Goal: Task Accomplishment & Management: Manage account settings

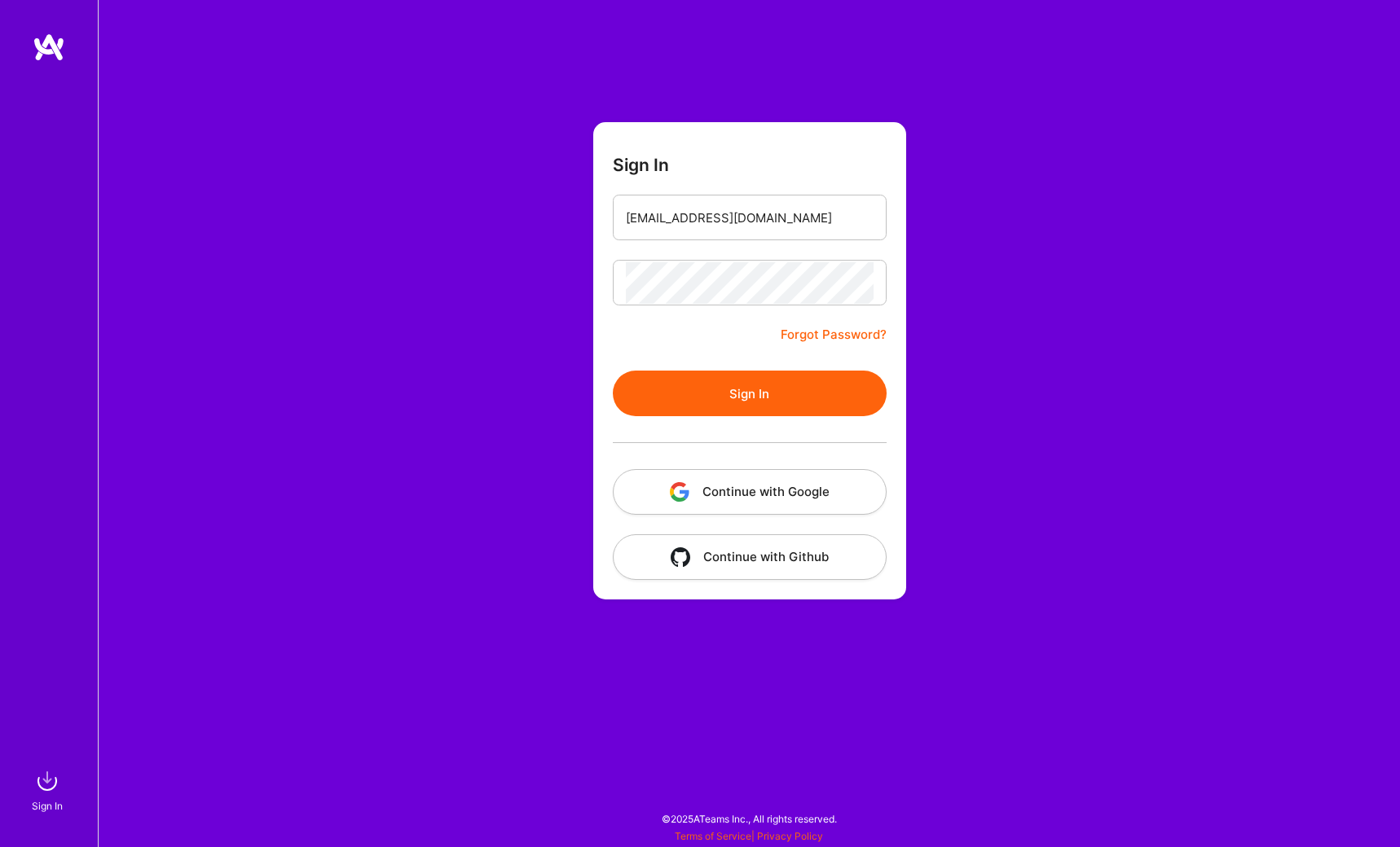
click at [763, 398] on button "Sign In" at bounding box center [749, 393] width 274 height 46
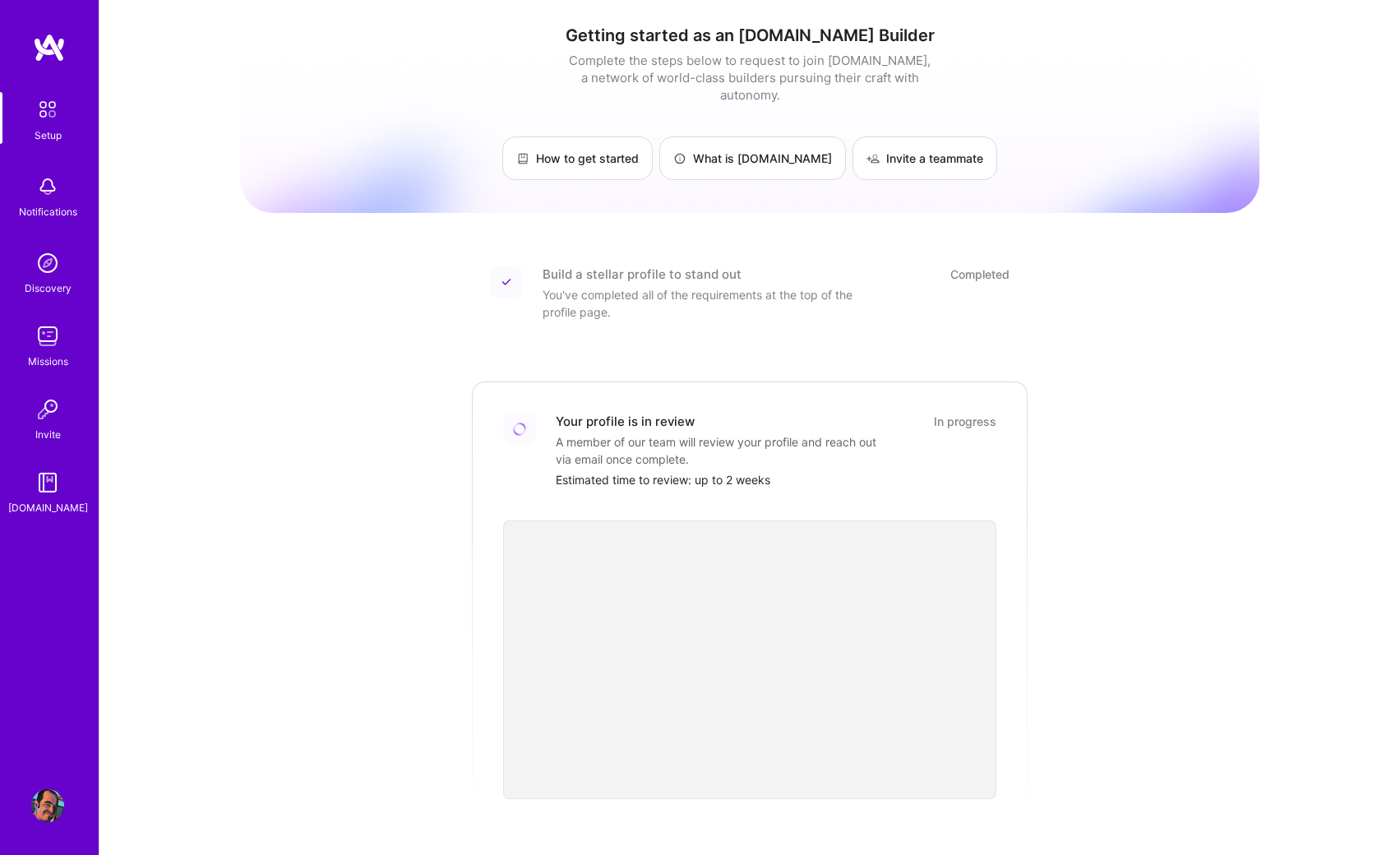
click at [48, 53] on img at bounding box center [49, 47] width 33 height 30
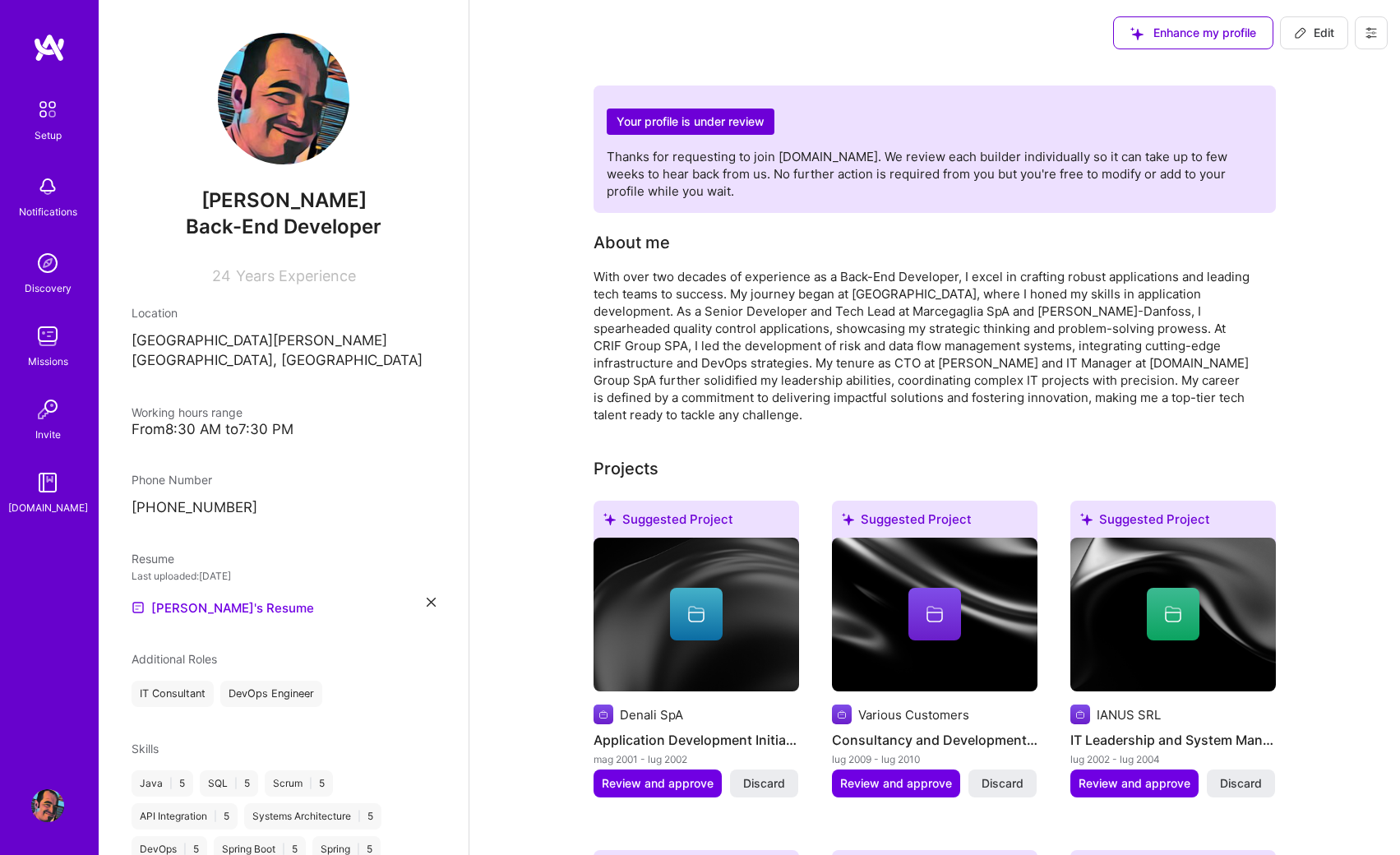
click at [1372, 46] on button at bounding box center [1372, 33] width 33 height 33
click at [1309, 79] on button "Settings" at bounding box center [1327, 70] width 123 height 42
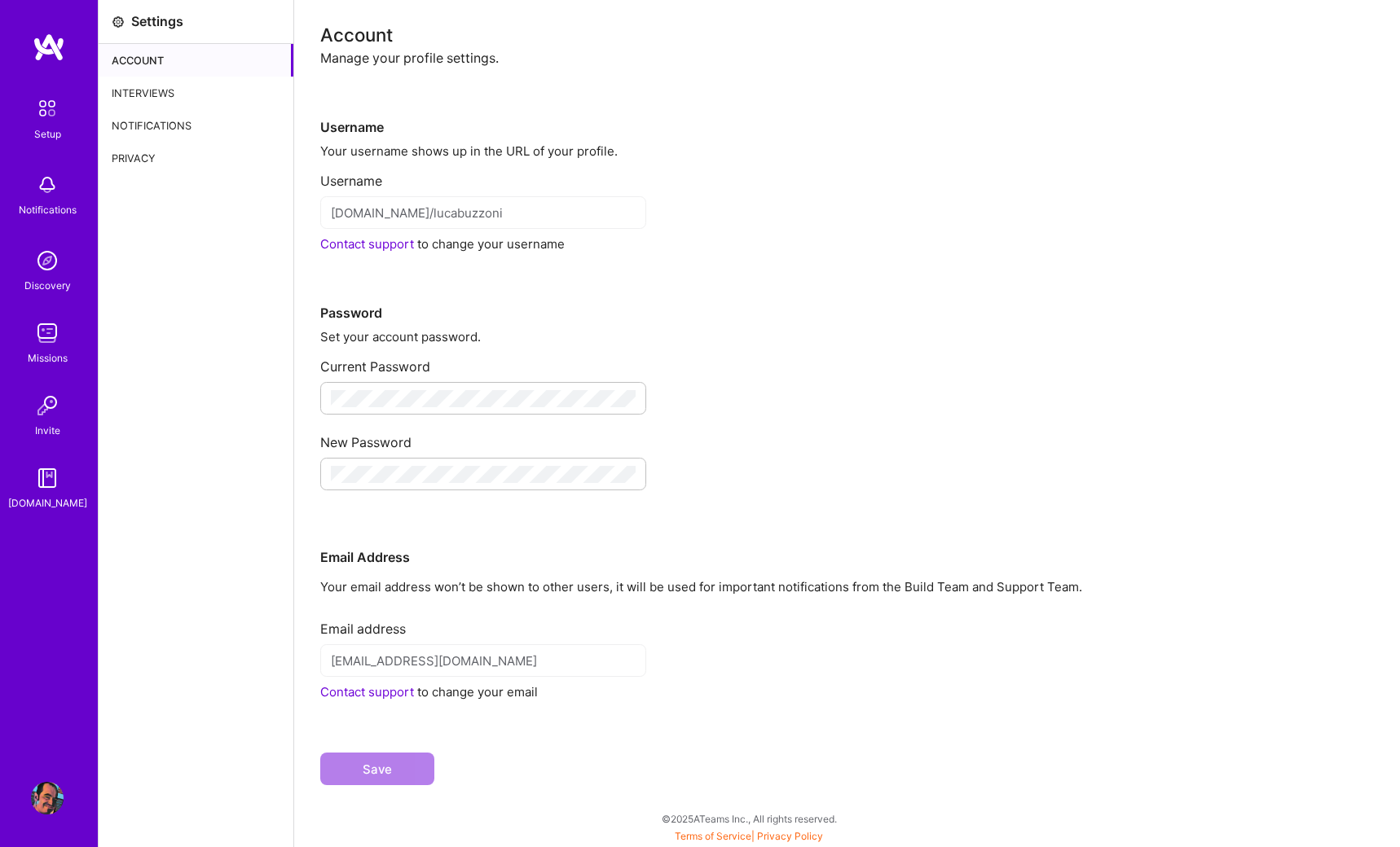
click at [147, 119] on div "Notifications" at bounding box center [196, 126] width 195 height 32
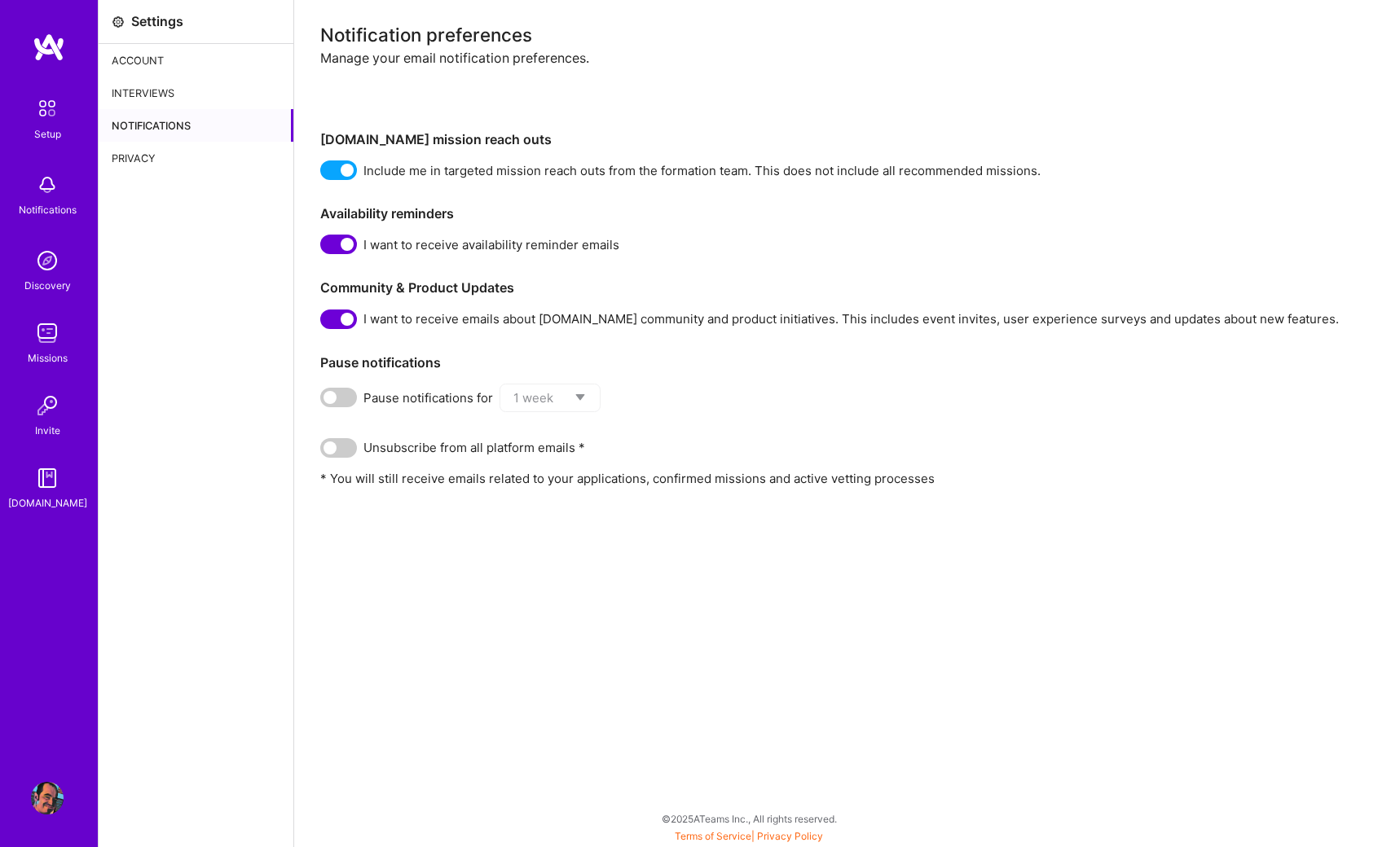
click at [145, 162] on div "Privacy" at bounding box center [196, 158] width 195 height 32
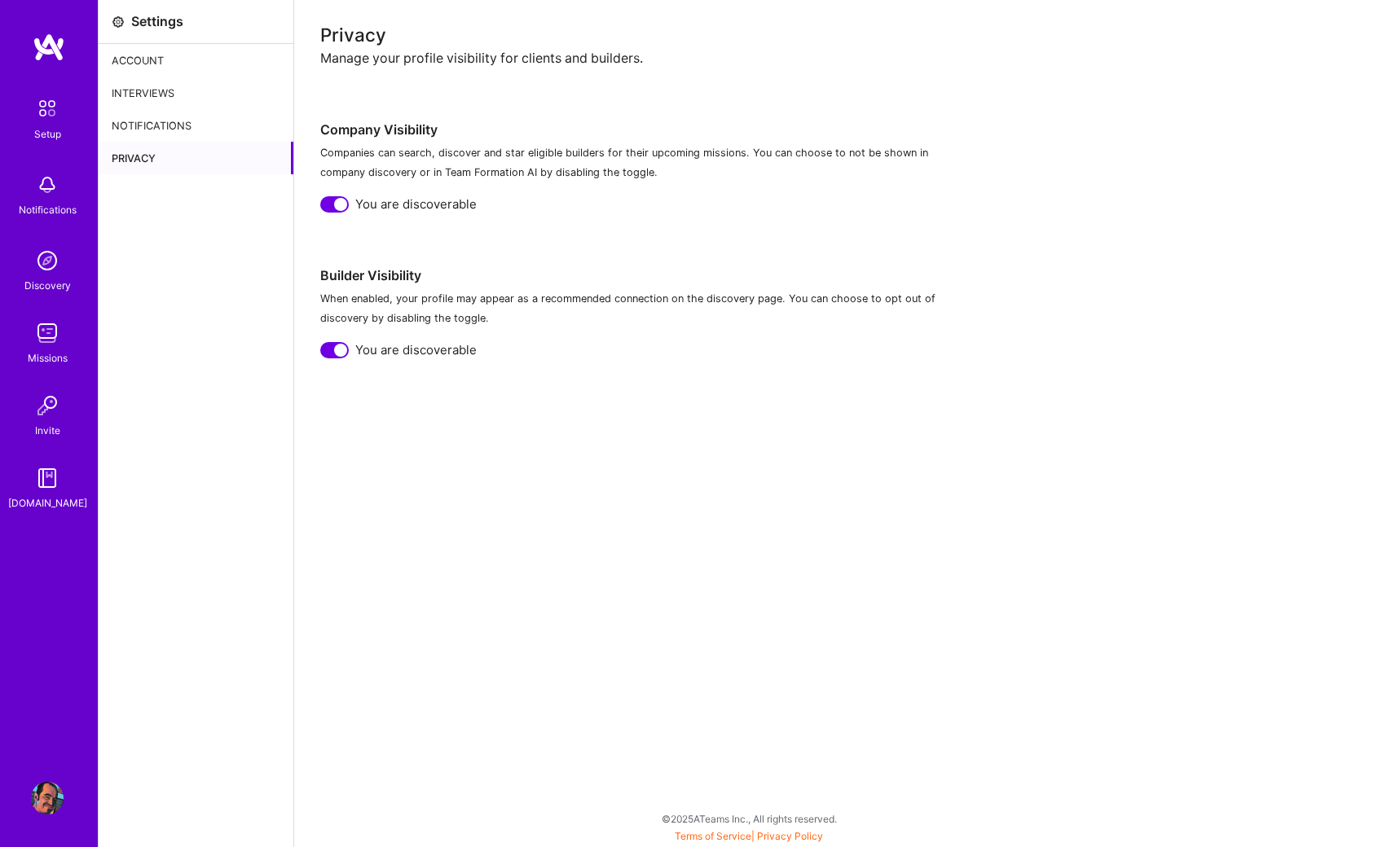
click at [47, 260] on img at bounding box center [47, 260] width 32 height 32
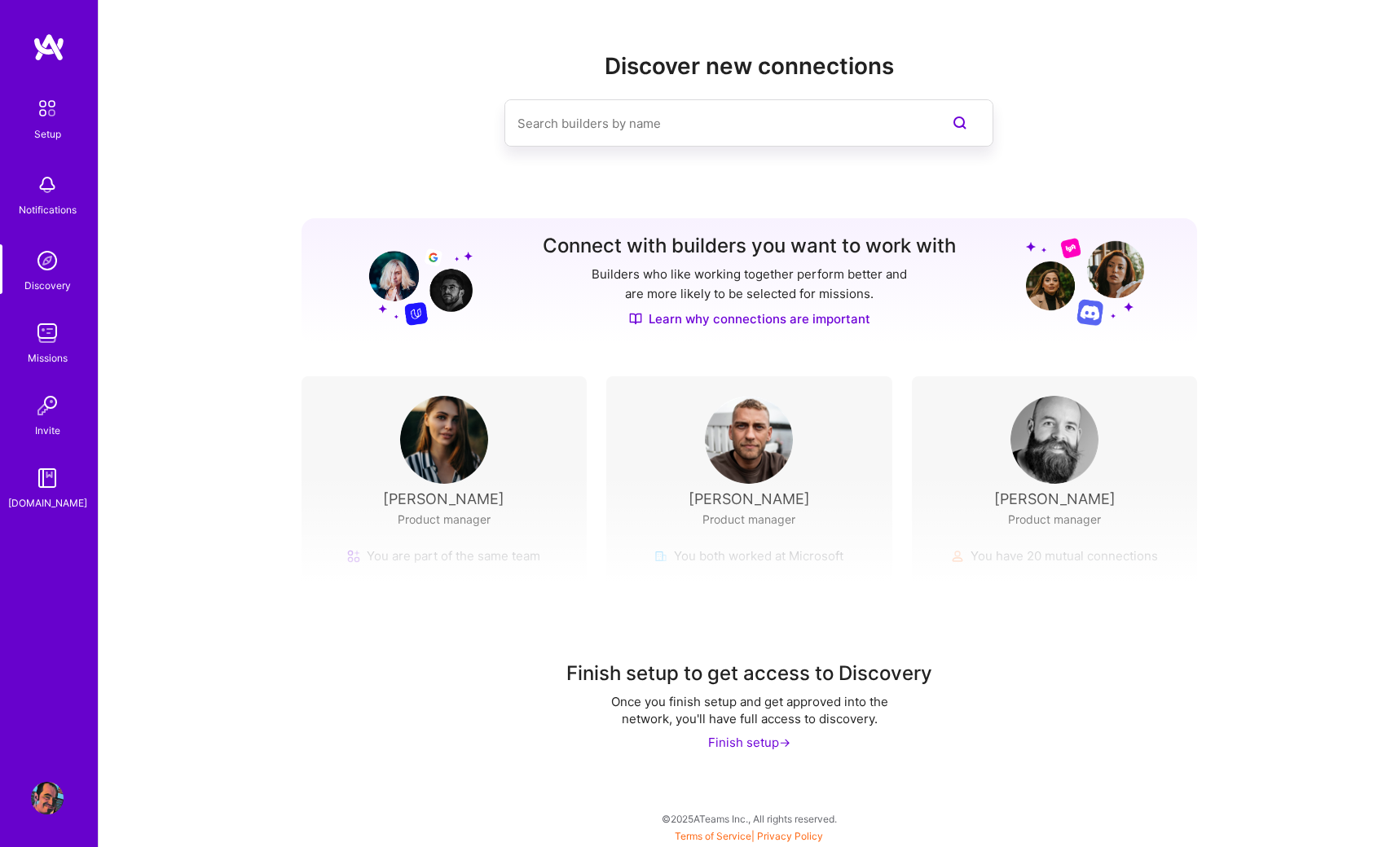
click at [49, 345] on img at bounding box center [47, 333] width 32 height 32
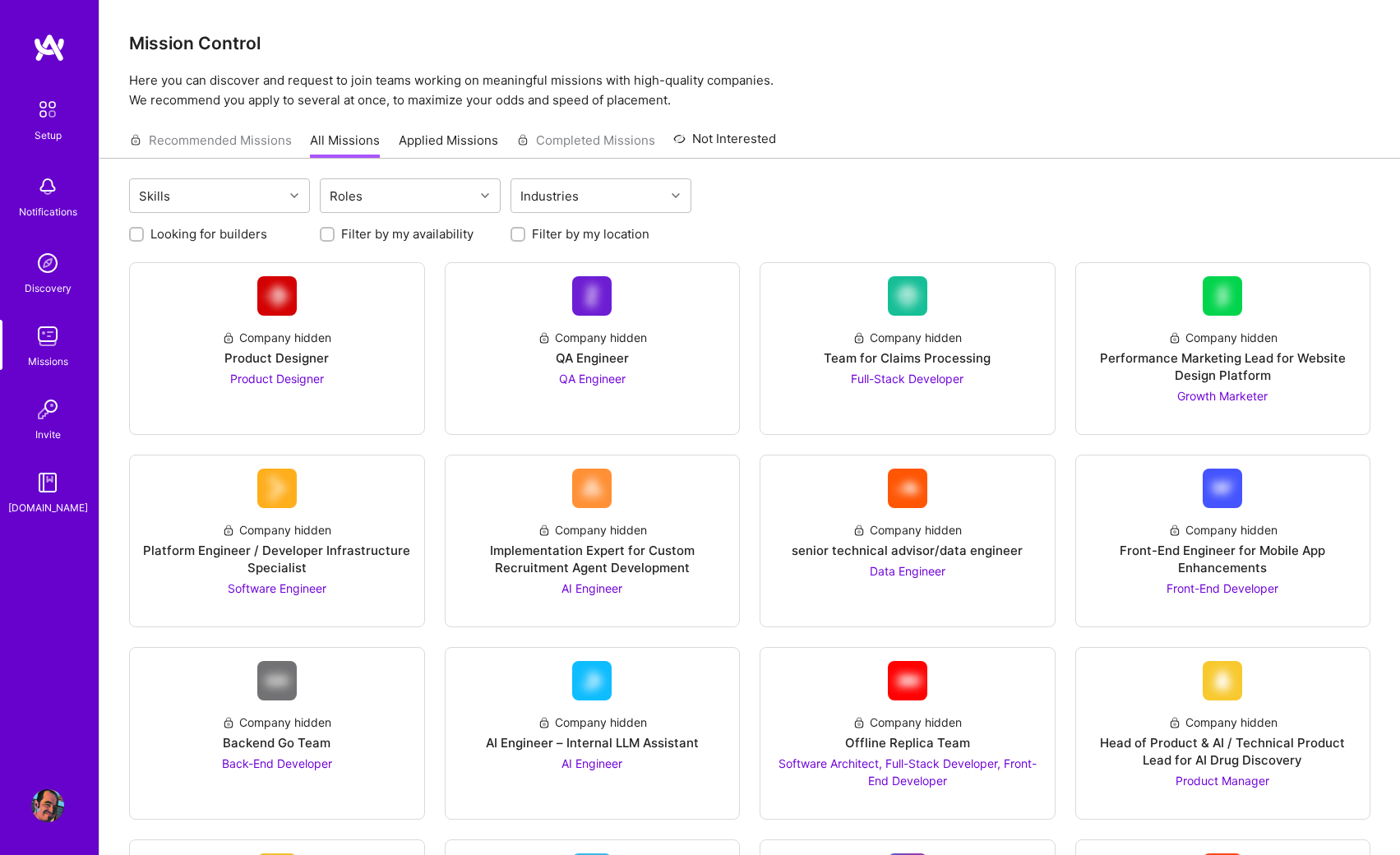
click at [51, 494] on img at bounding box center [47, 482] width 33 height 33
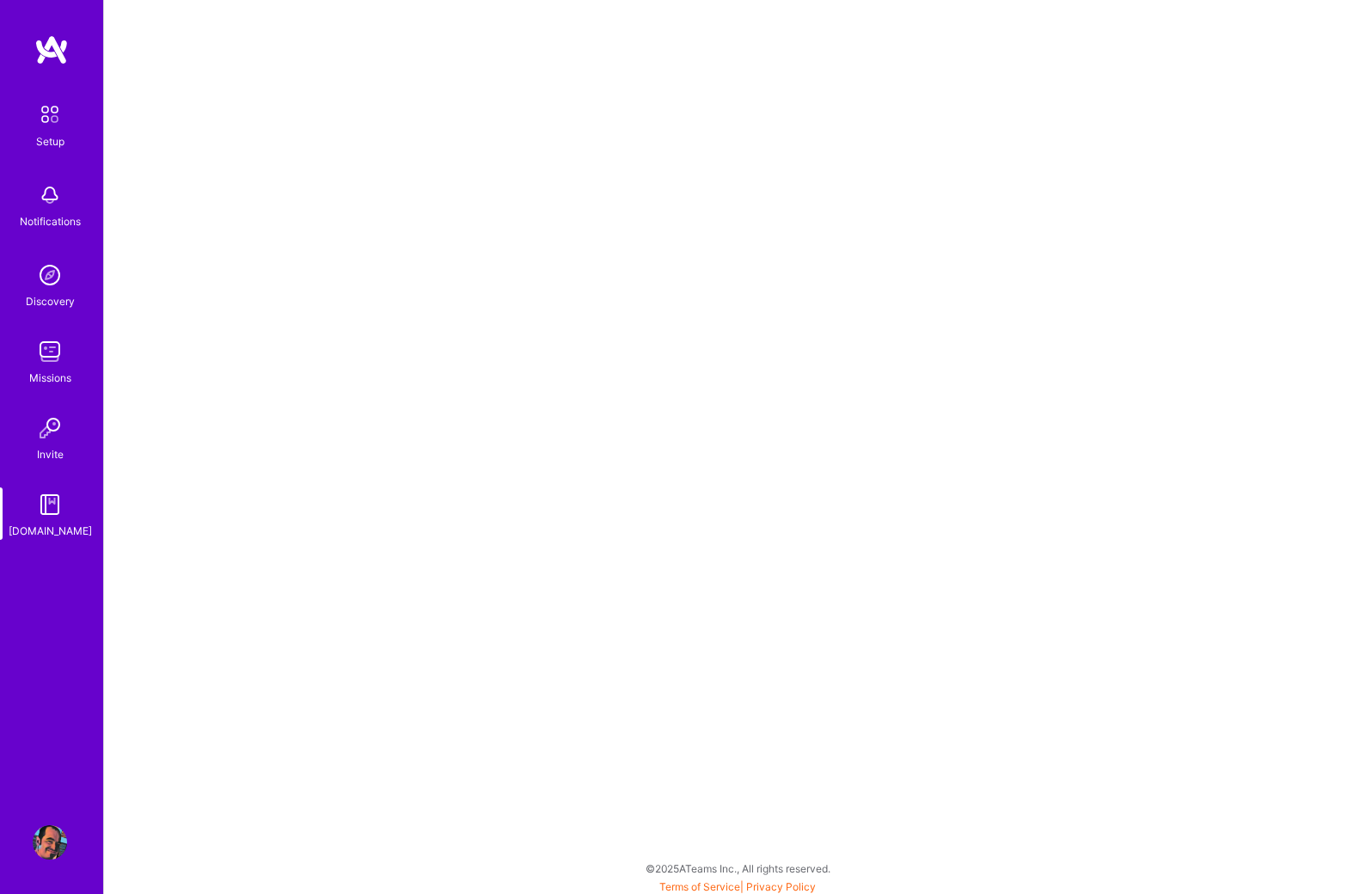
scroll to position [5, 0]
click at [48, 116] on img at bounding box center [50, 115] width 36 height 36
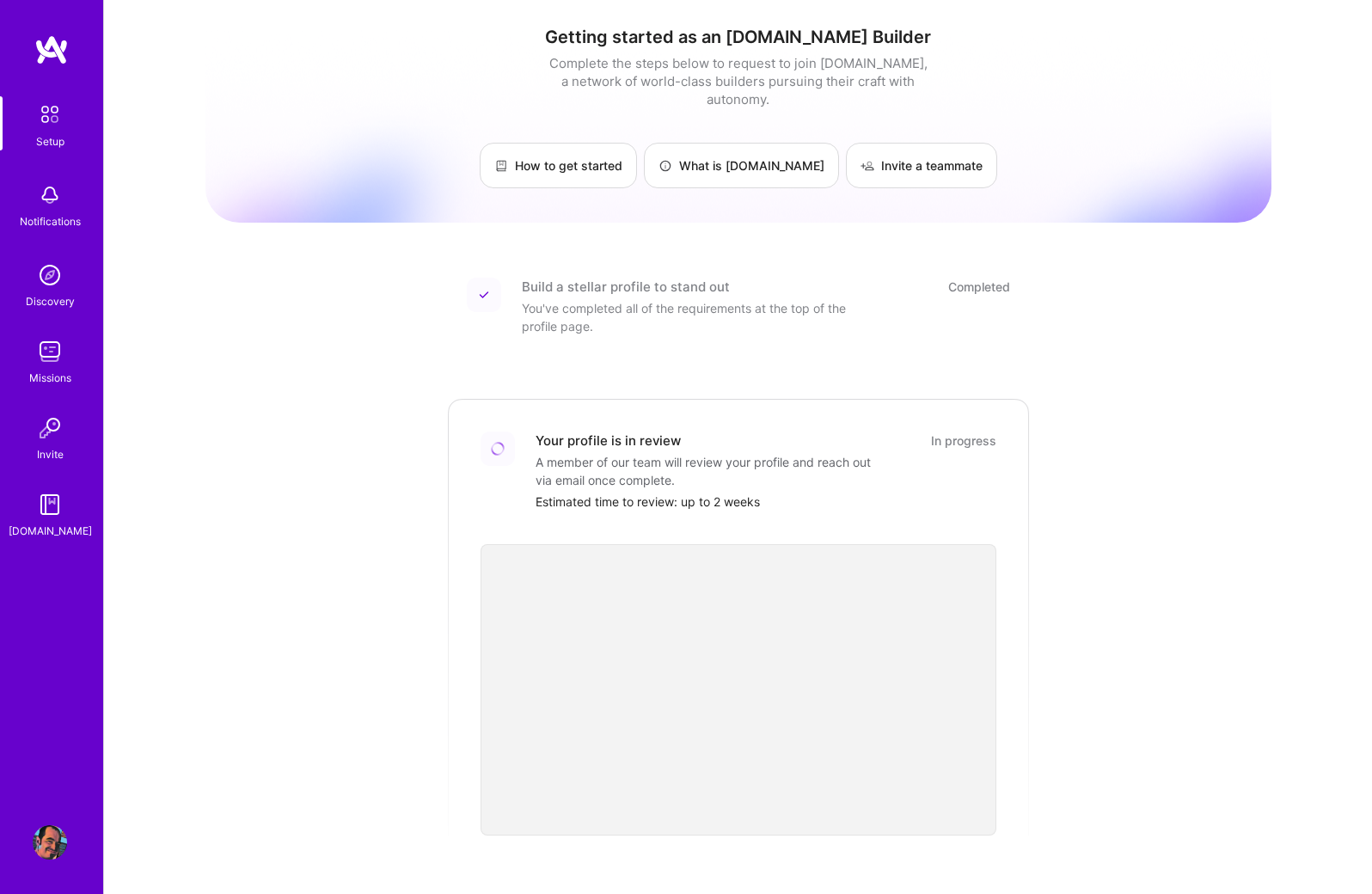
click at [49, 281] on img at bounding box center [49, 275] width 34 height 34
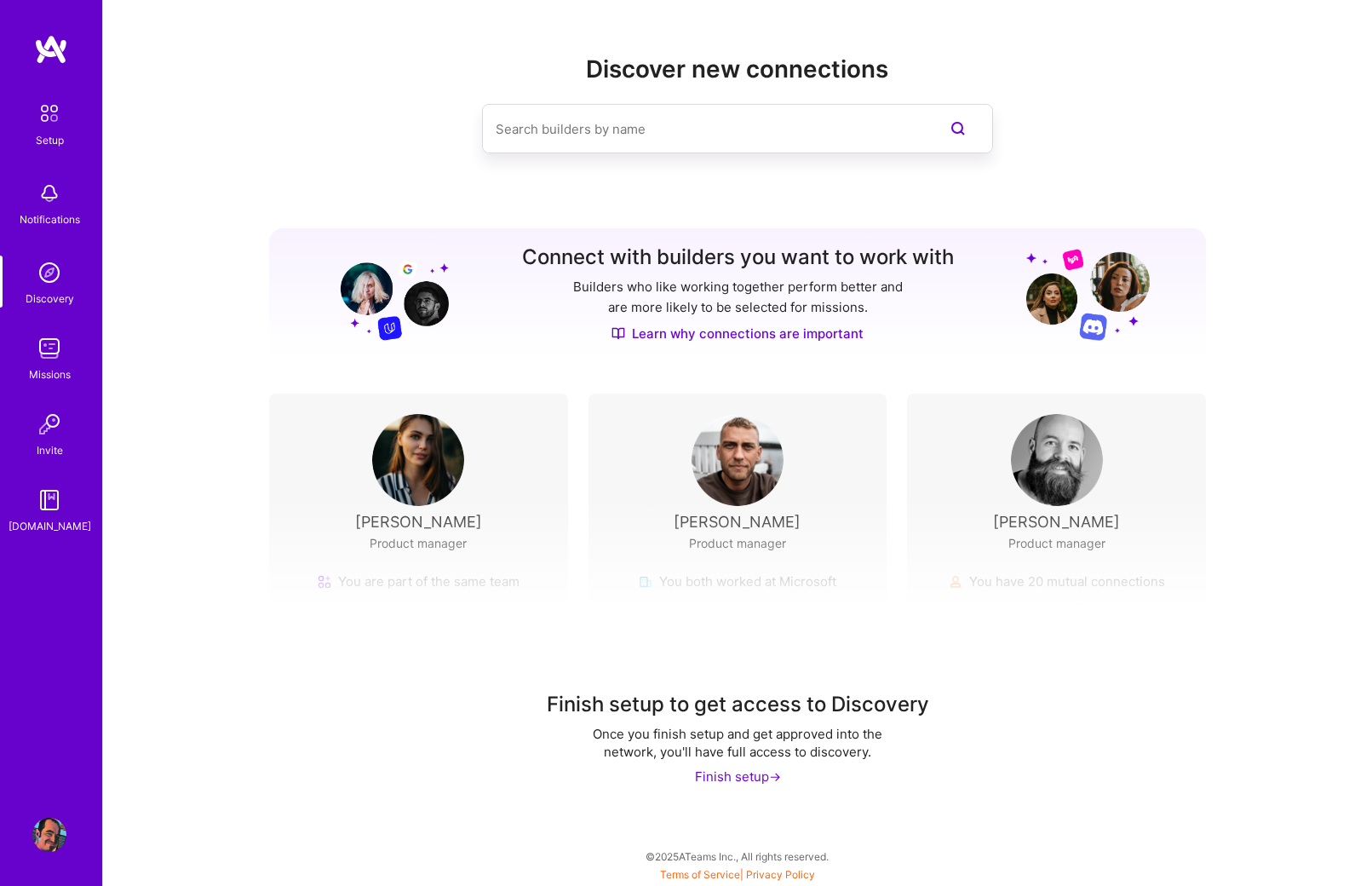
click at [719, 779] on div "Finish setup ->" at bounding box center [738, 776] width 86 height 18
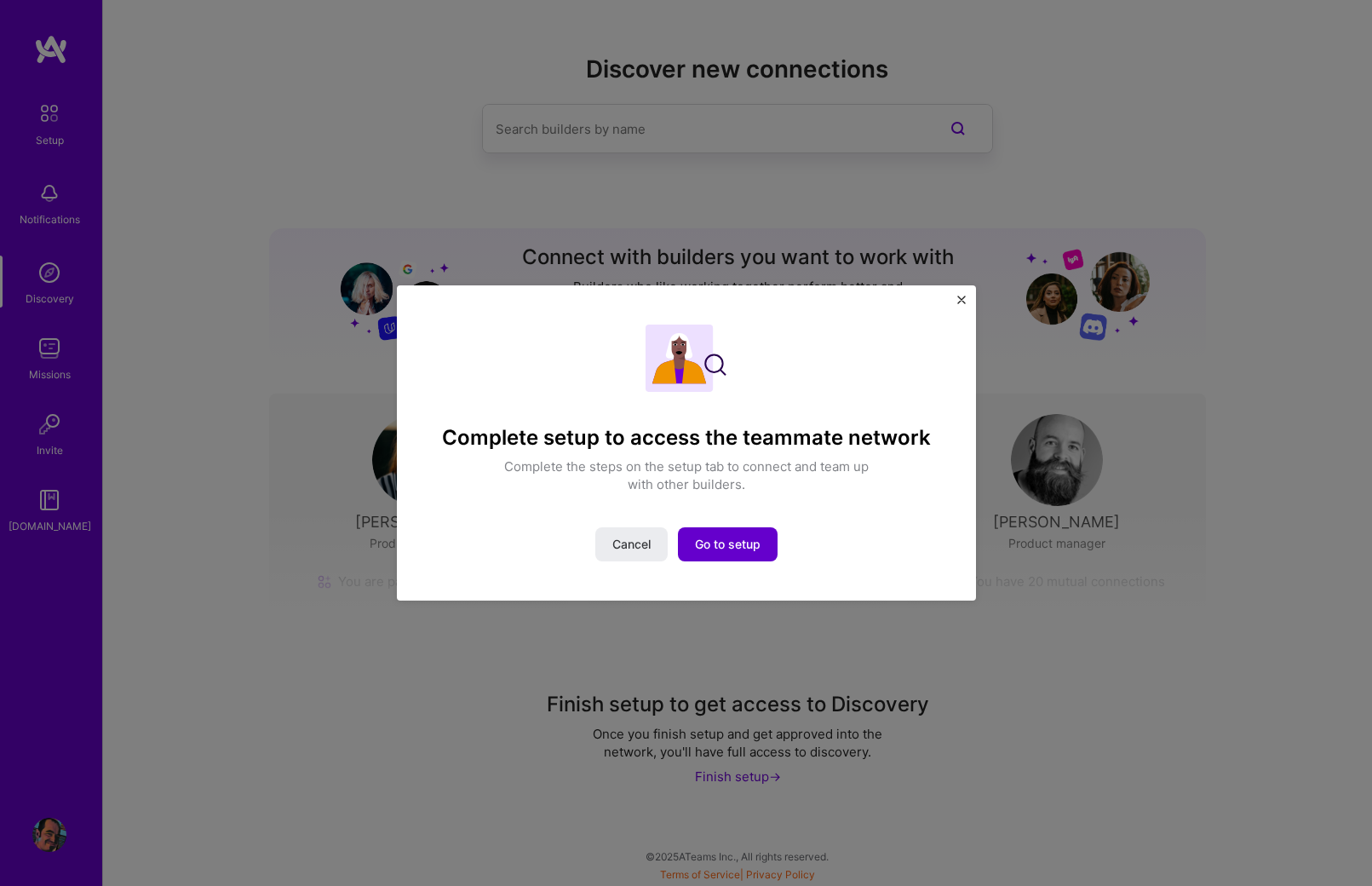
click at [728, 542] on span "Go to setup" at bounding box center [728, 544] width 66 height 17
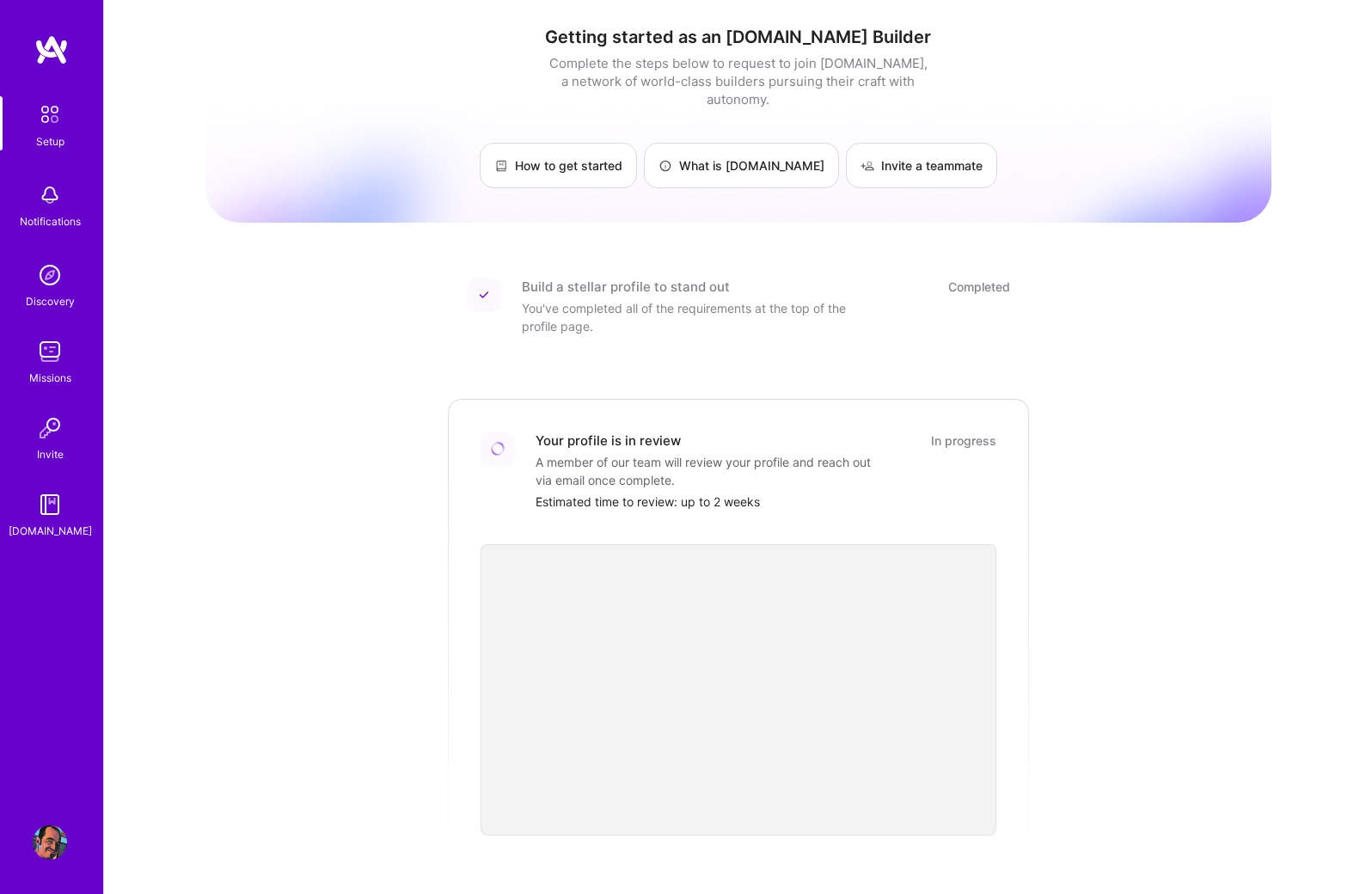
click at [46, 438] on img at bounding box center [49, 429] width 34 height 34
click at [47, 844] on img at bounding box center [49, 843] width 34 height 34
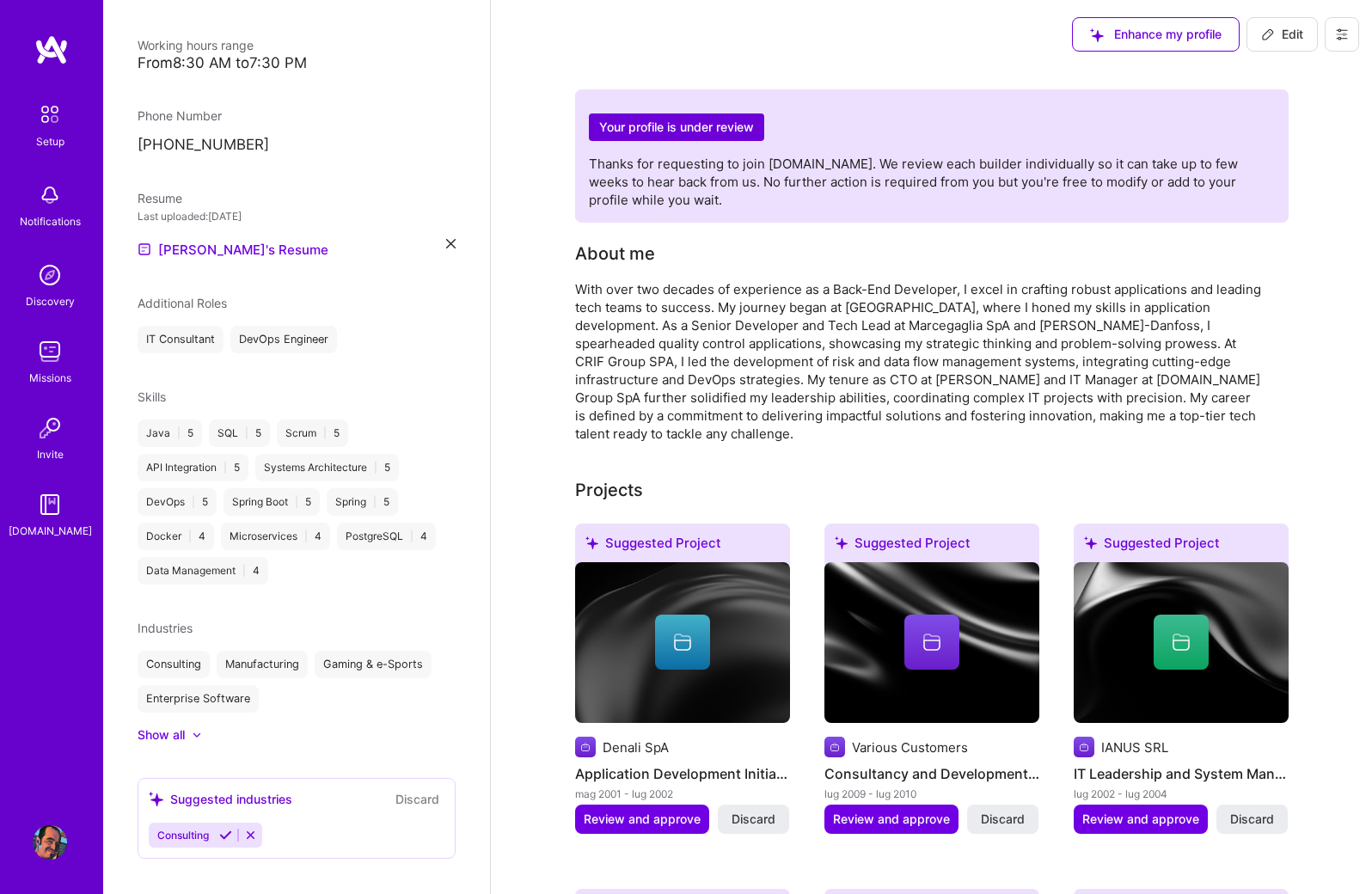
scroll to position [1, 0]
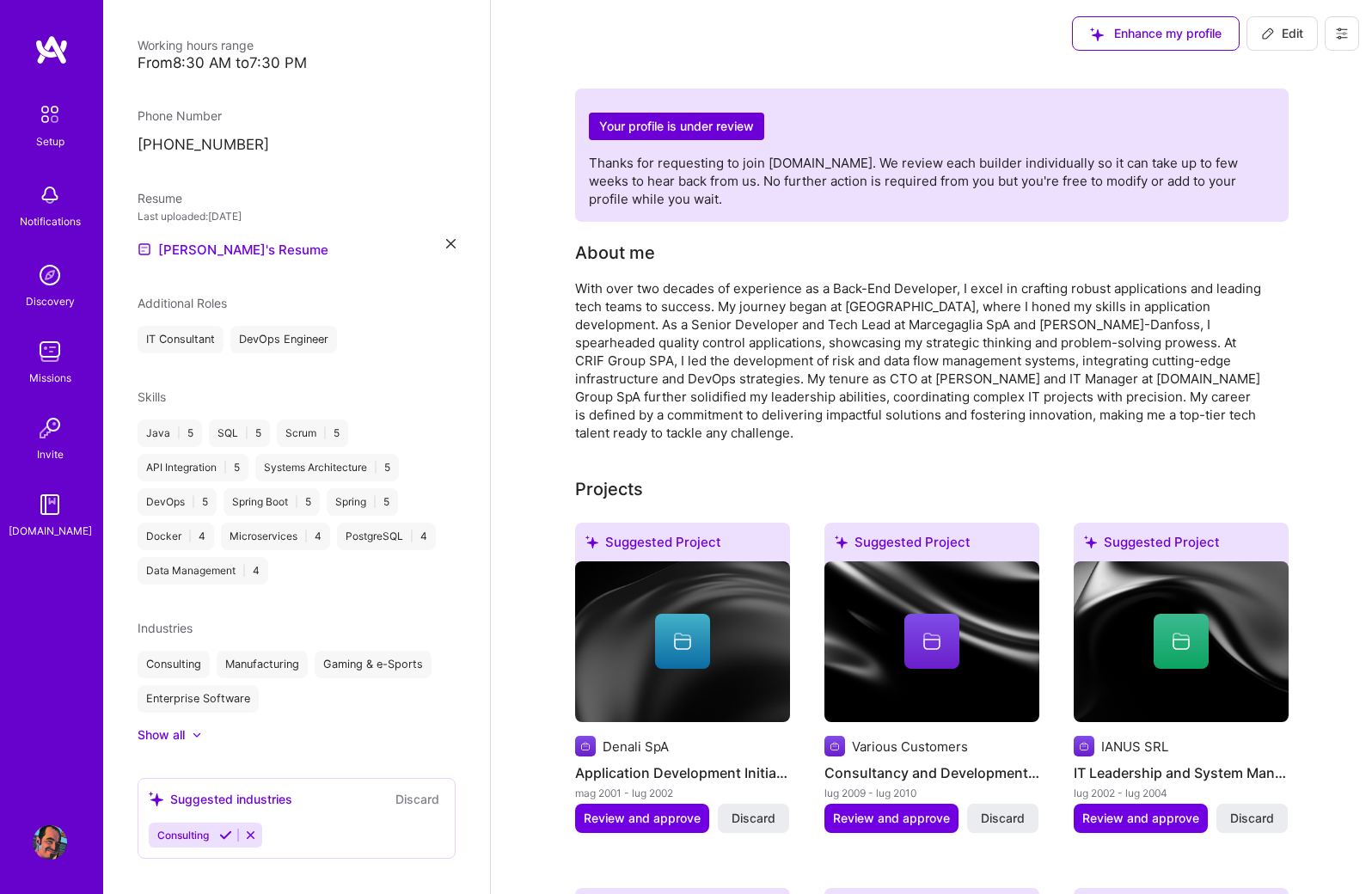
click at [189, 726] on div at bounding box center [188, 735] width 7 height 17
click at [189, 726] on div "Show less" at bounding box center [167, 735] width 59 height 17
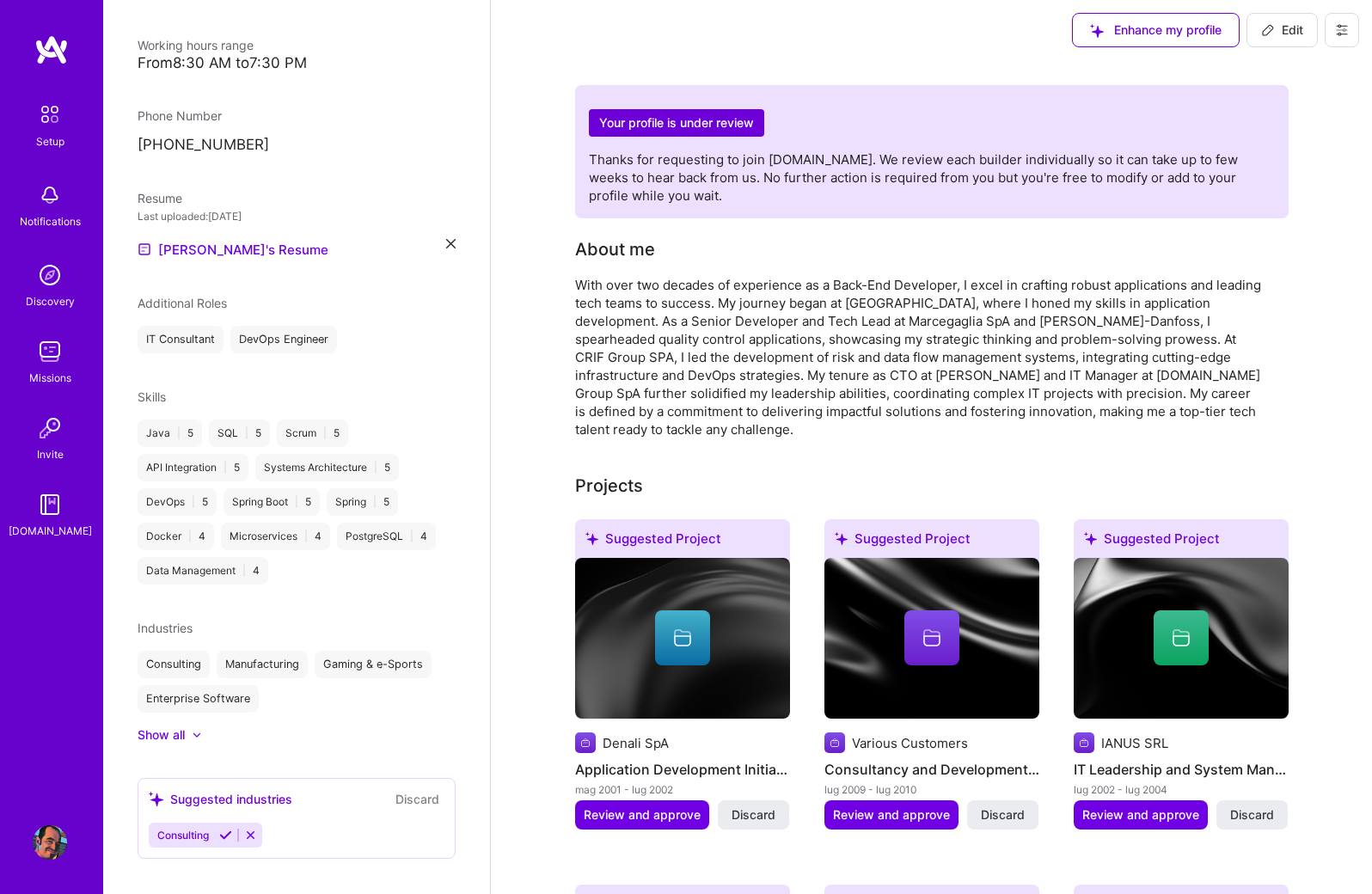
scroll to position [0, 0]
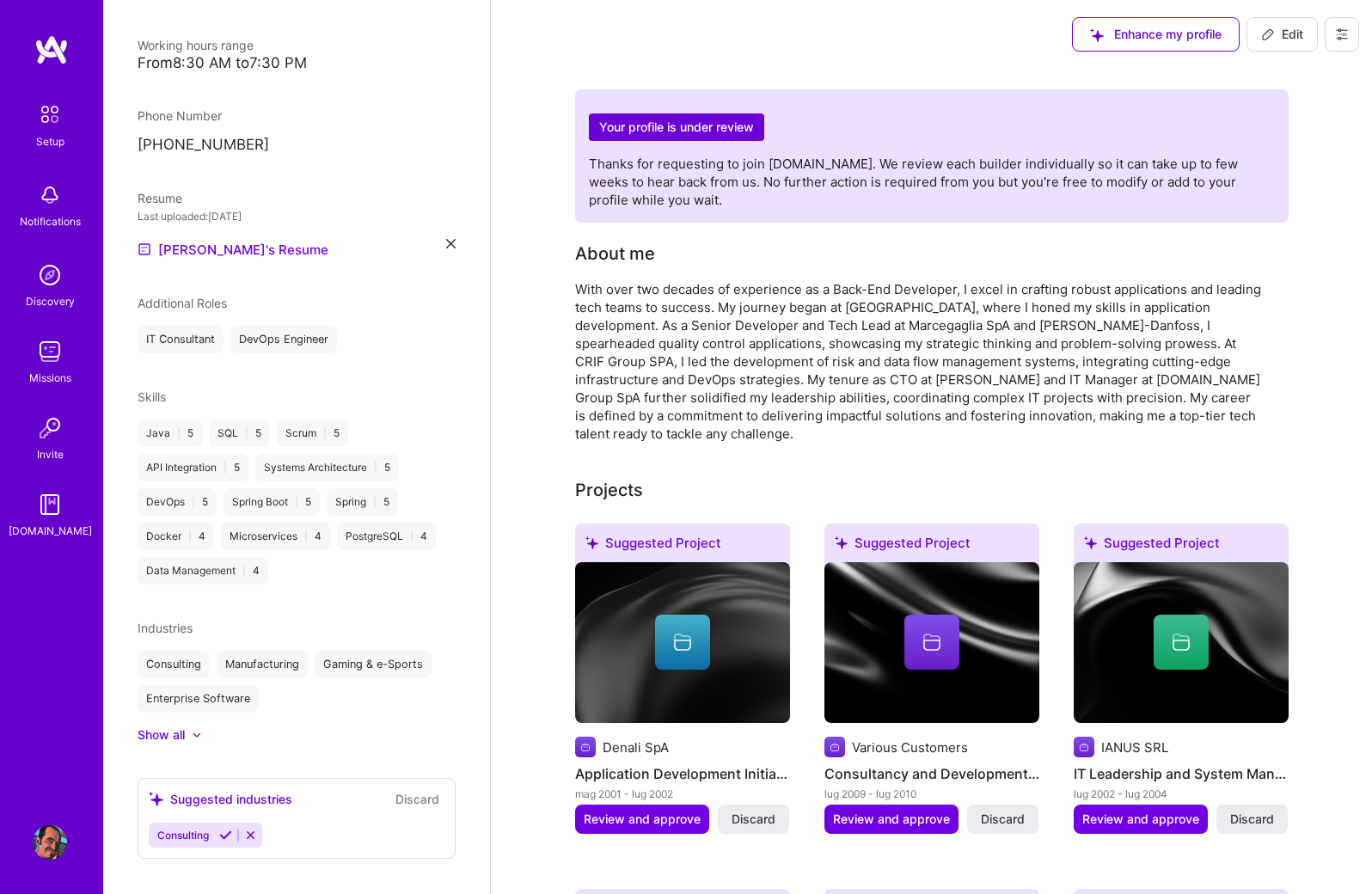
click at [1345, 37] on icon at bounding box center [1342, 34] width 14 height 14
click at [1261, 122] on button "Payment method" at bounding box center [1295, 118] width 129 height 44
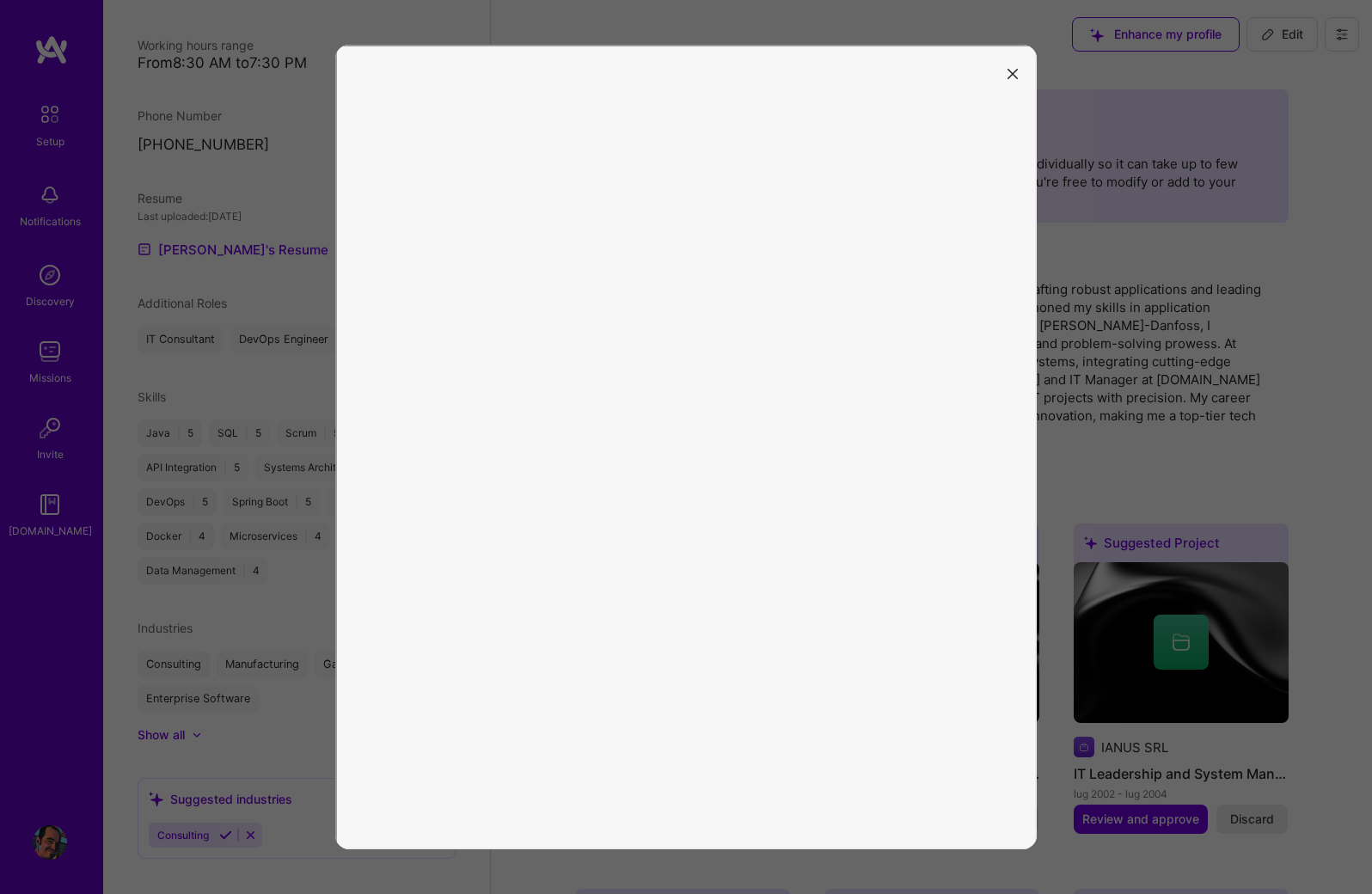
click at [1010, 77] on icon "modal" at bounding box center [1013, 74] width 10 height 10
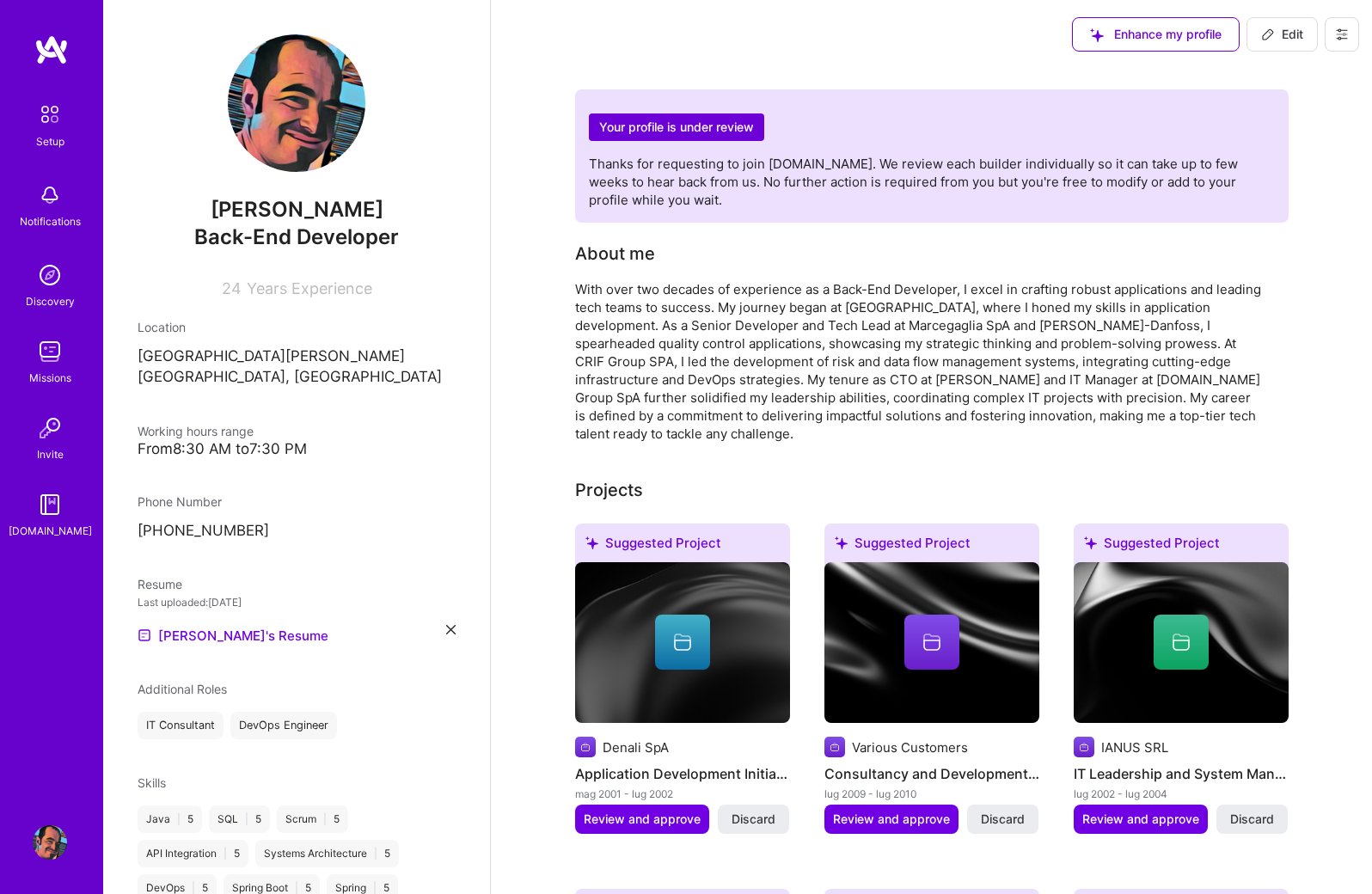
click at [217, 424] on span "Working hours range" at bounding box center [195, 430] width 116 height 14
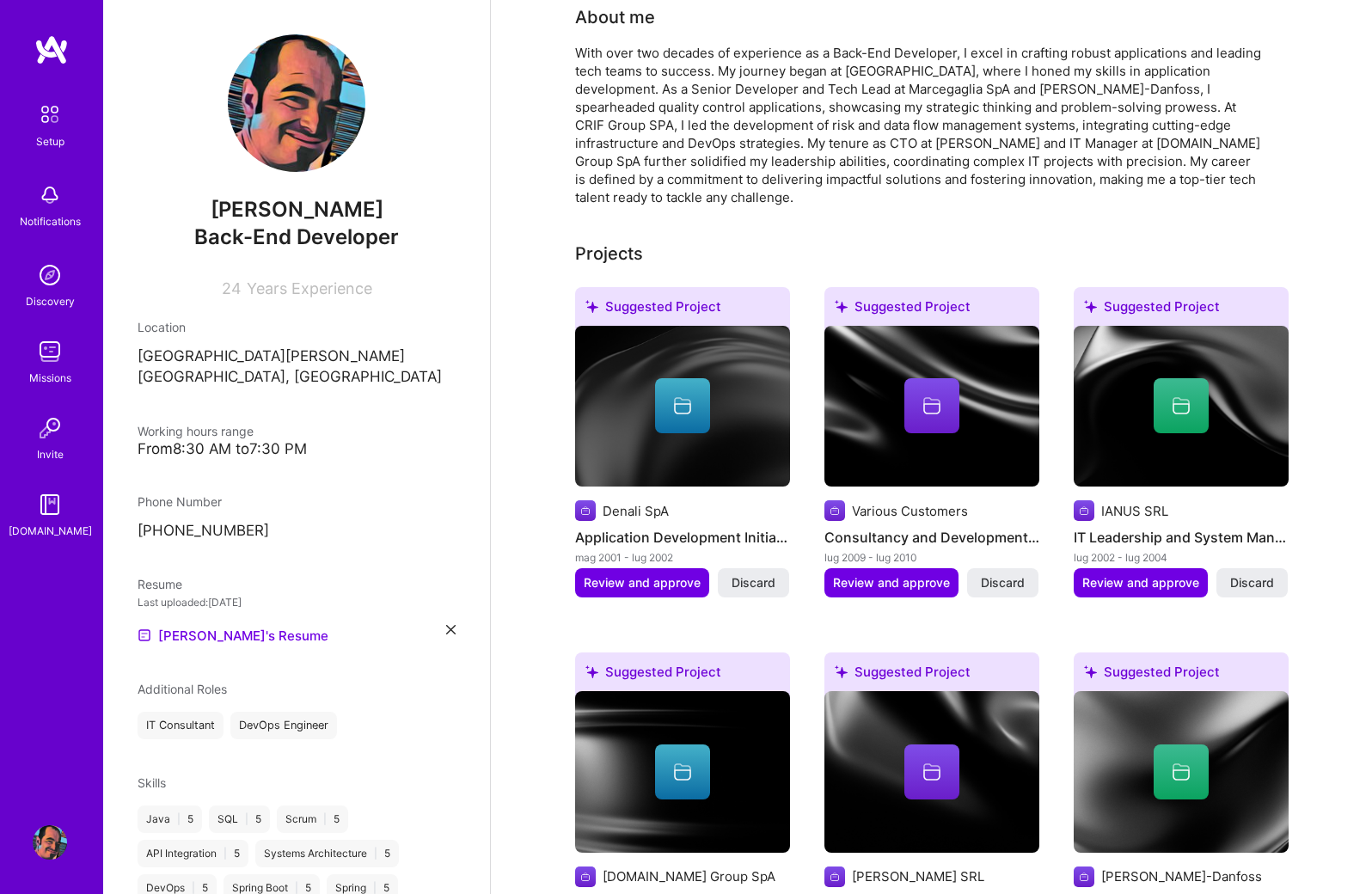
click at [133, 245] on div "[PERSON_NAME] Back-End Developer 24 Years Experience Location [GEOGRAPHIC_DATA]…" at bounding box center [297, 447] width 387 height 894
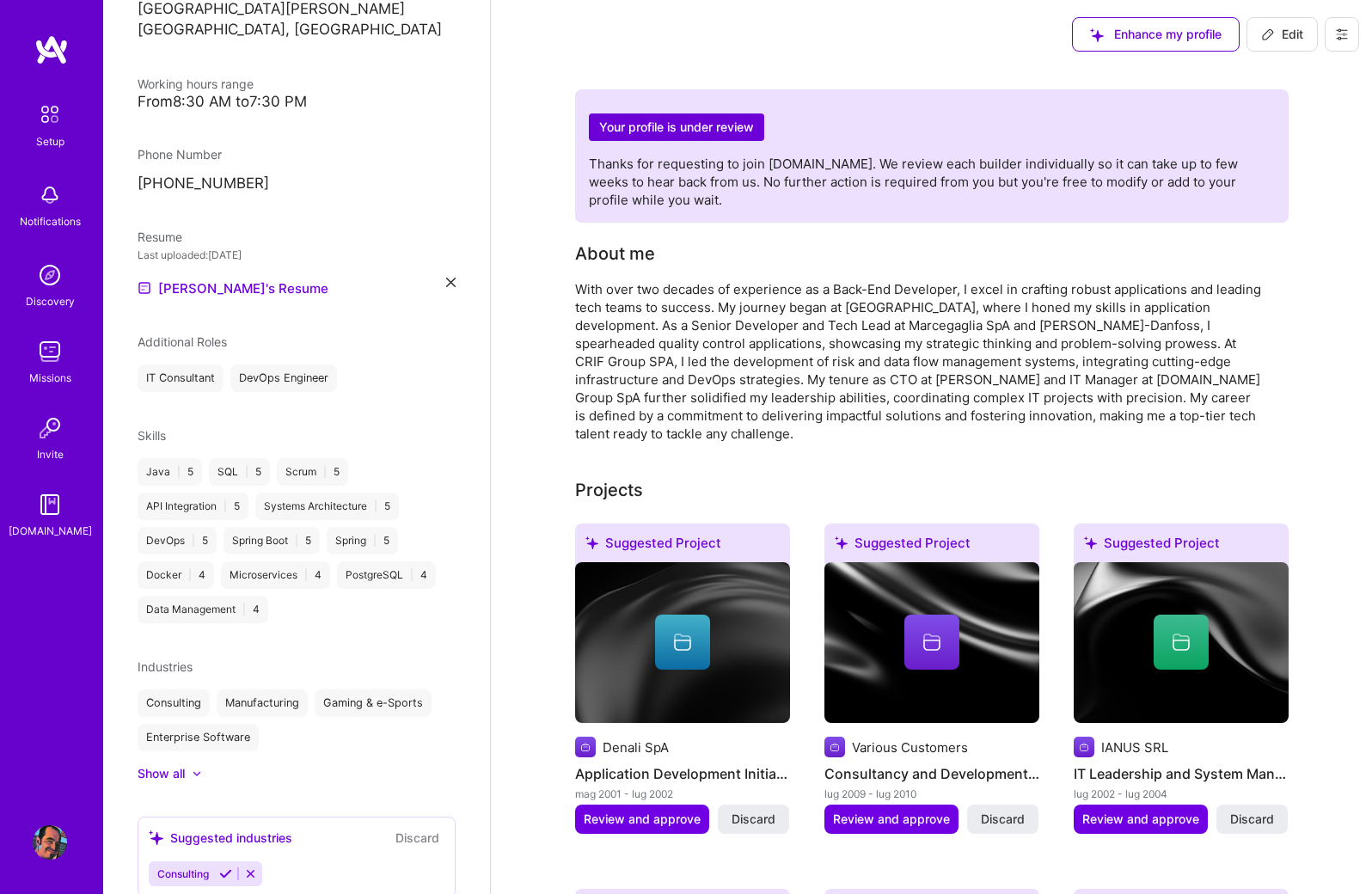
scroll to position [346, 0]
click at [1277, 27] on span "Edit" at bounding box center [1282, 34] width 42 height 17
select select "IT"
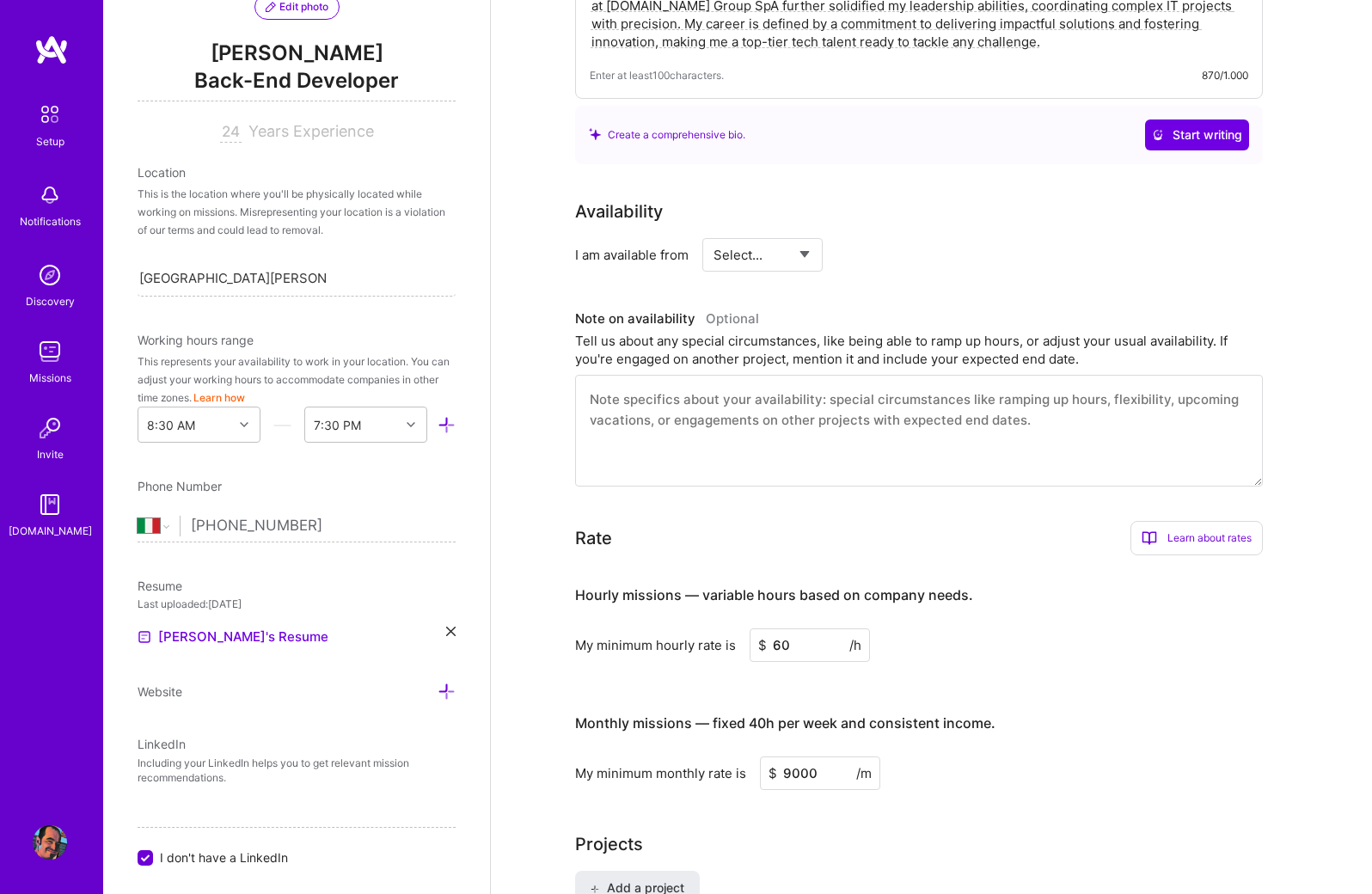
scroll to position [429, 0]
click at [814, 257] on div "Select... Right Now Future Date Not Available" at bounding box center [763, 252] width 121 height 33
click at [799, 251] on select "Select... Right Now Future Date Not Available" at bounding box center [763, 253] width 99 height 44
select select "Right Now"
click at [714, 231] on select "Select... Right Now Future Date Not Available" at bounding box center [763, 253] width 99 height 44
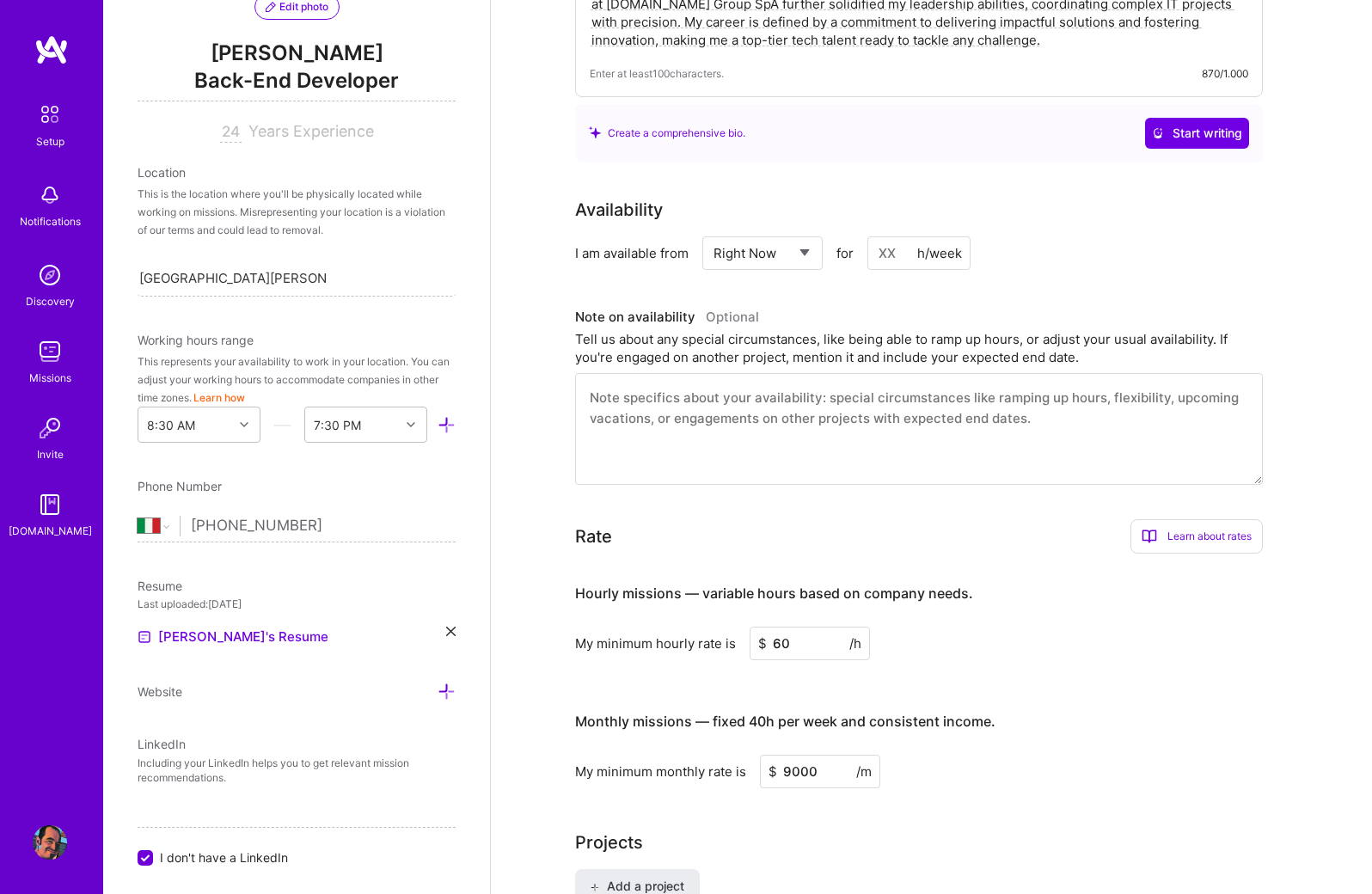
click at [941, 252] on div "h/week" at bounding box center [940, 253] width 45 height 18
click at [796, 258] on select "Select... Right Now Future Date Not Available" at bounding box center [763, 253] width 99 height 44
click at [1015, 318] on h3 "Note on availability Optional" at bounding box center [920, 317] width 688 height 26
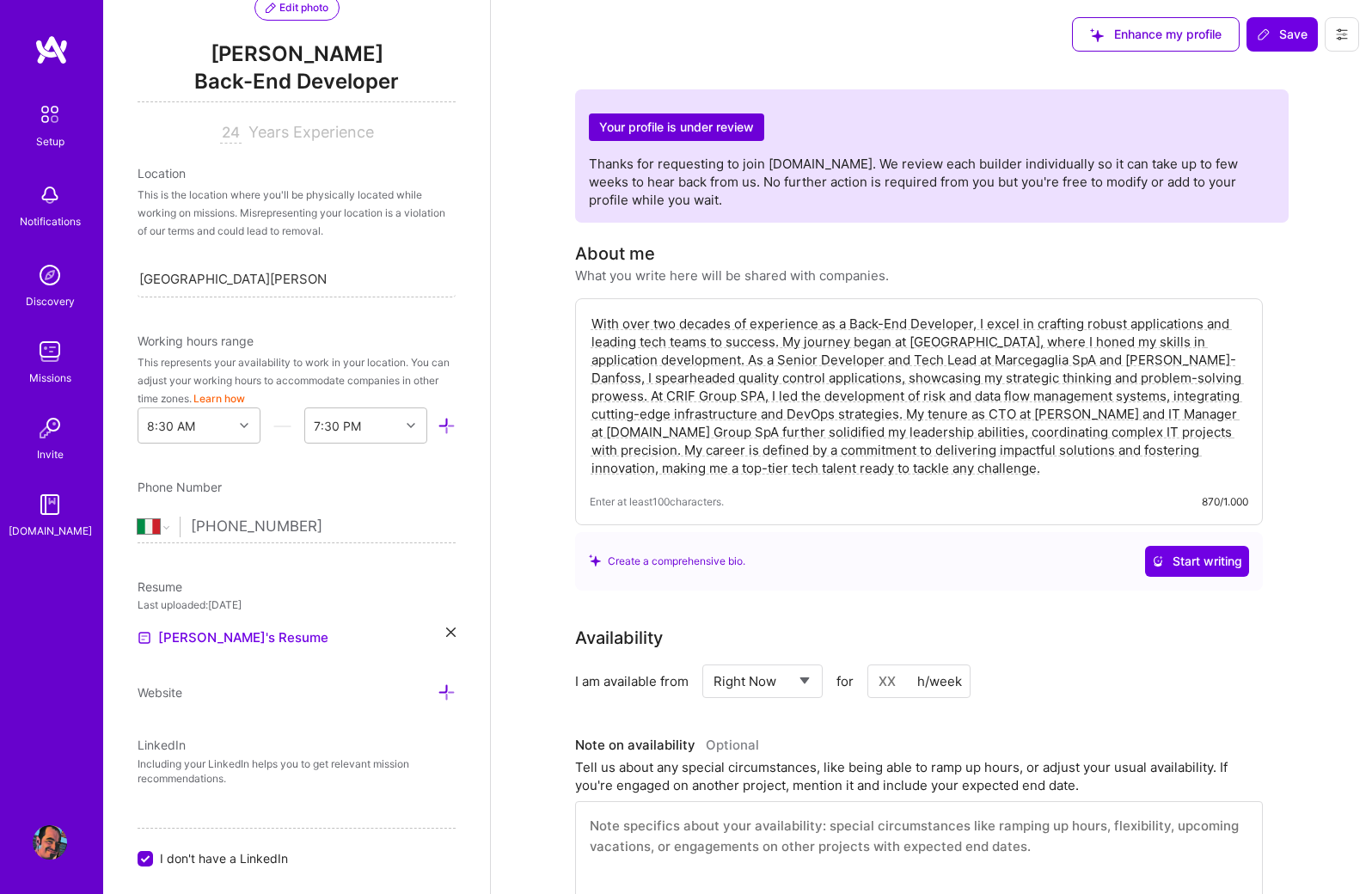
scroll to position [191, 0]
click at [51, 834] on img at bounding box center [49, 843] width 34 height 34
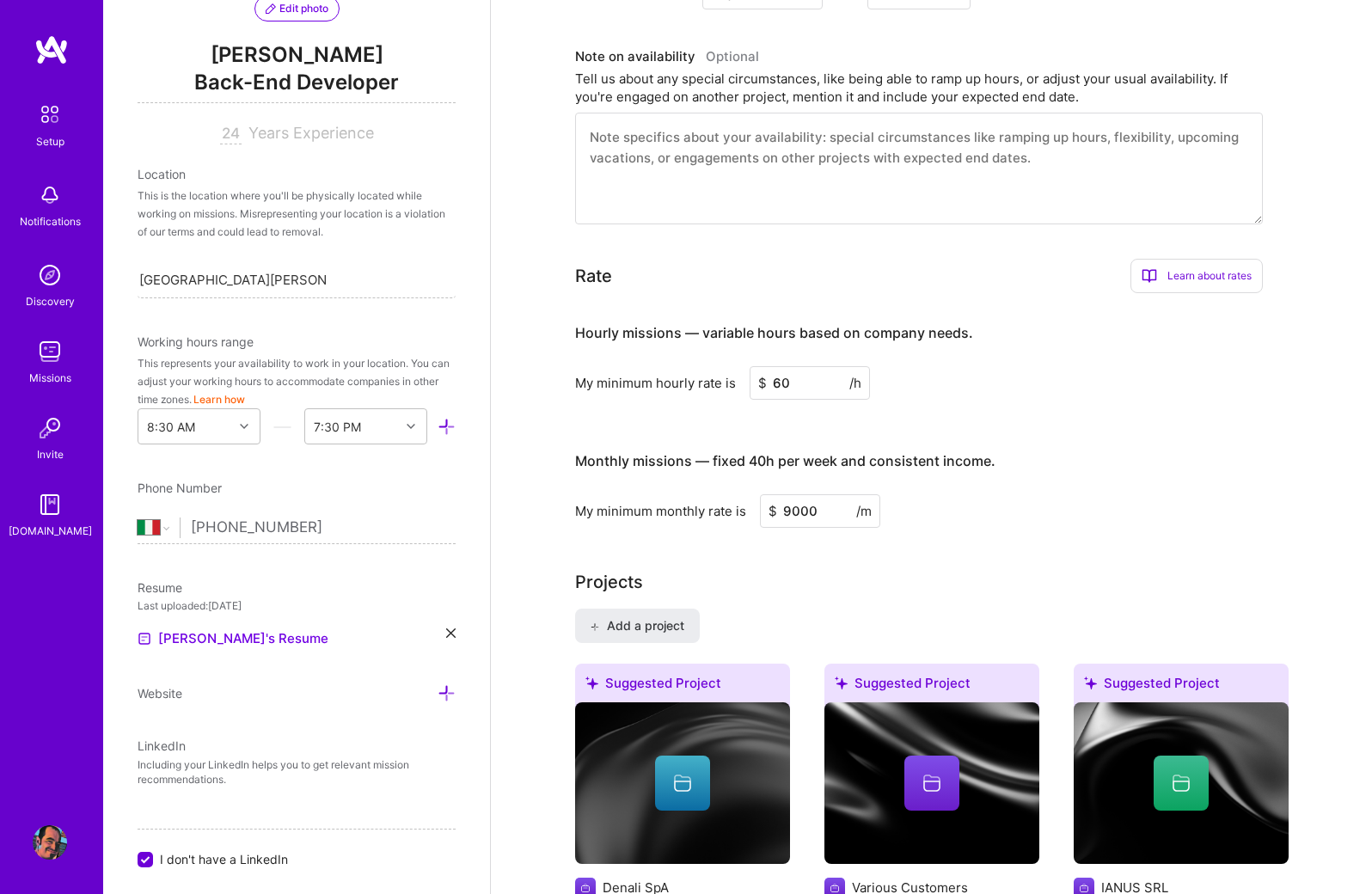
scroll to position [688, 0]
drag, startPoint x: 800, startPoint y: 377, endPoint x: 760, endPoint y: 377, distance: 40.0
click at [760, 377] on div "$ 60 /h" at bounding box center [810, 383] width 120 height 33
type input "90"
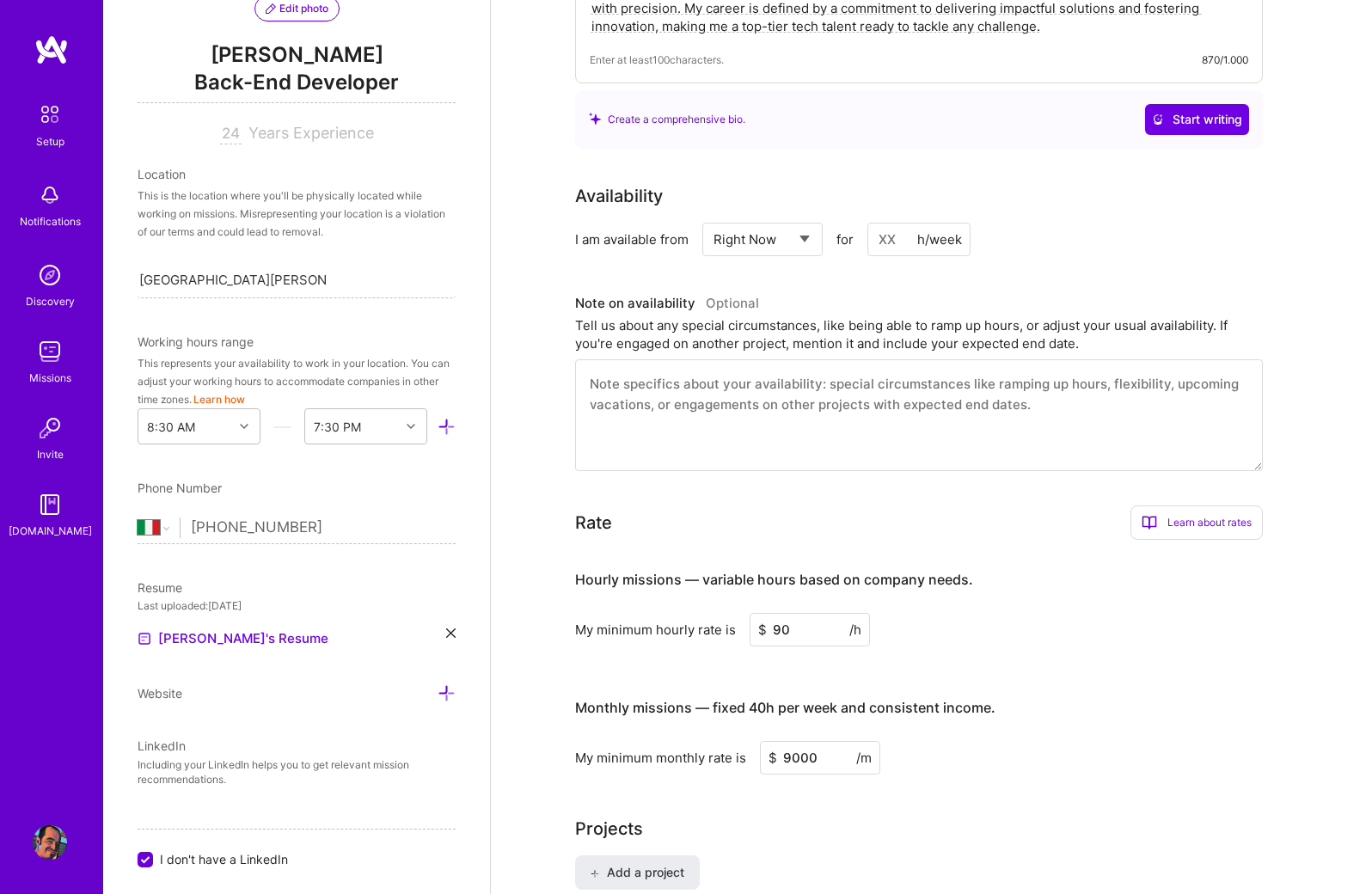
scroll to position [429, 0]
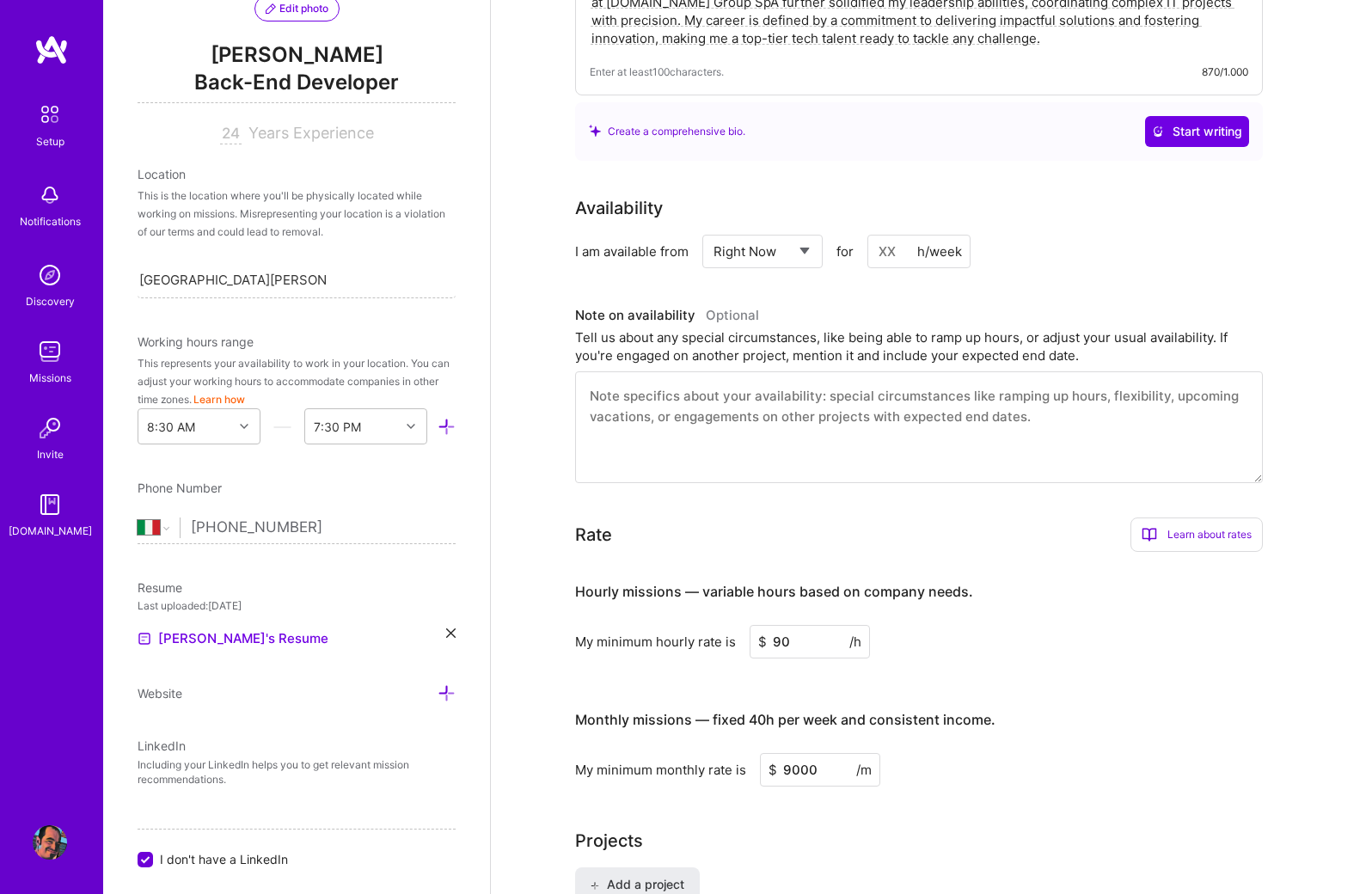
drag, startPoint x: 899, startPoint y: 252, endPoint x: 880, endPoint y: 251, distance: 19.0
click at [880, 251] on input at bounding box center [919, 251] width 103 height 33
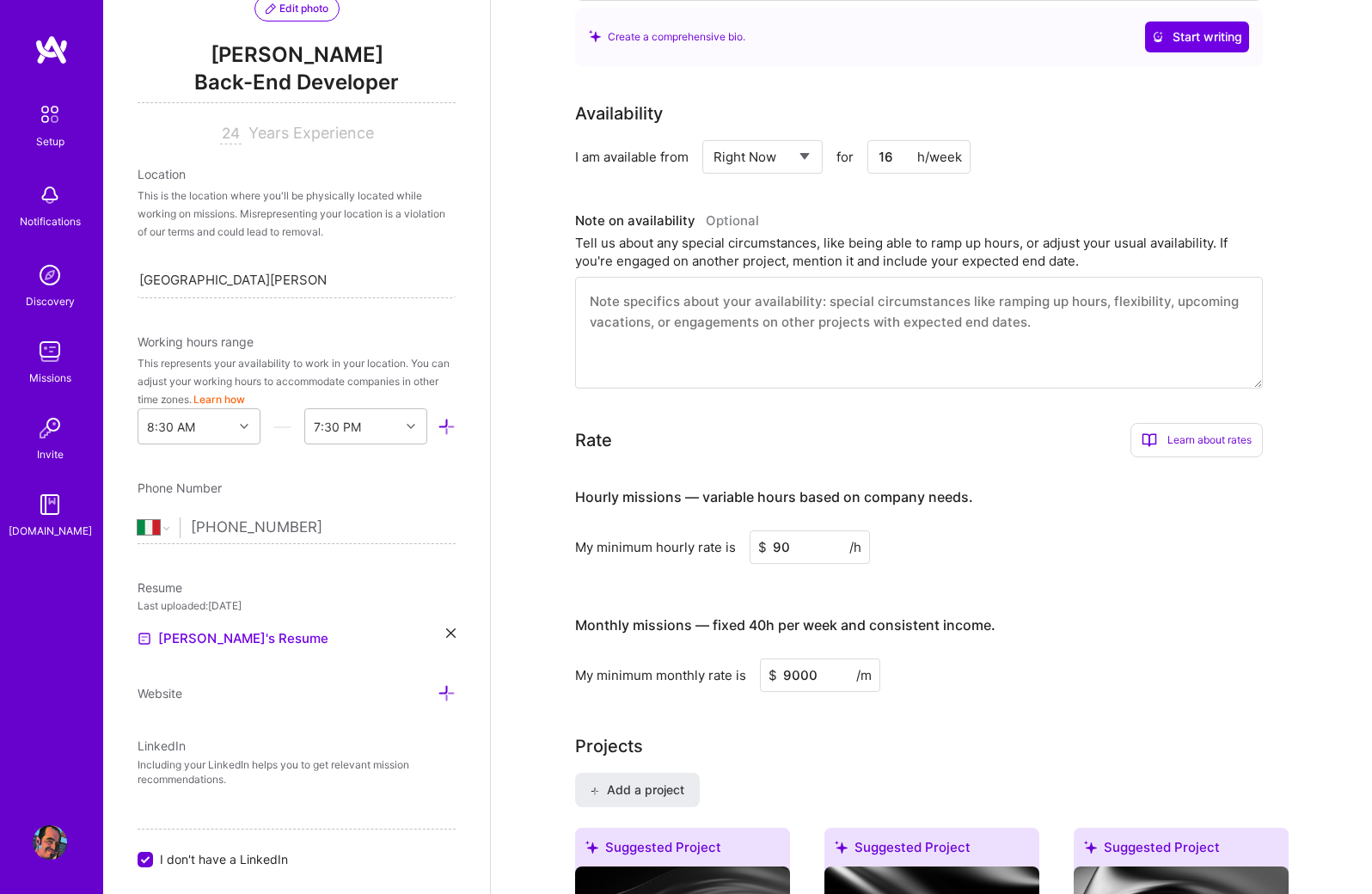
scroll to position [516, 0]
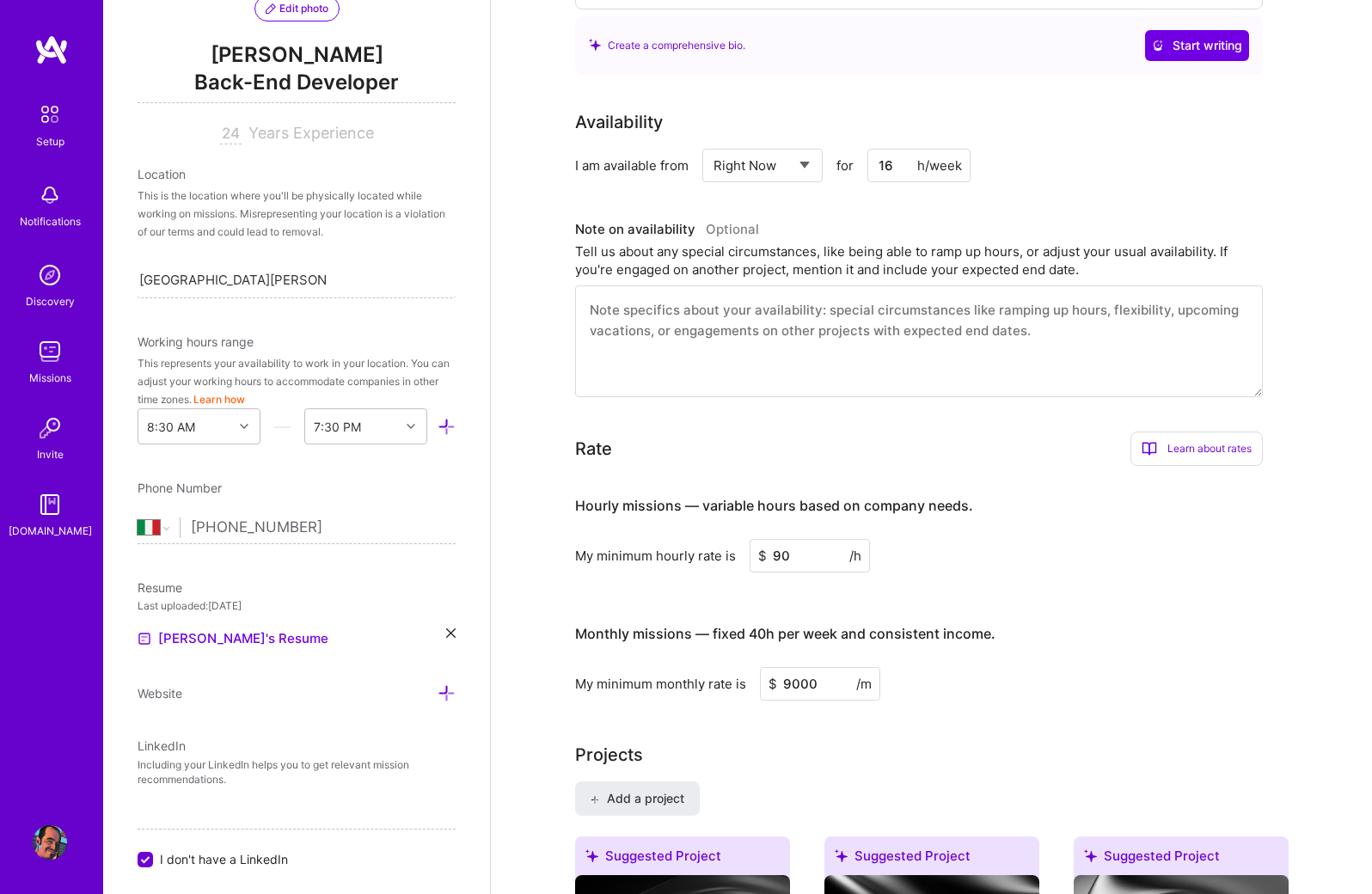
type input "16"
drag, startPoint x: 824, startPoint y: 688, endPoint x: 755, endPoint y: 688, distance: 69.0
click at [755, 688] on div "My minimum monthly rate is $ 9000 /m" at bounding box center [920, 684] width 688 height 33
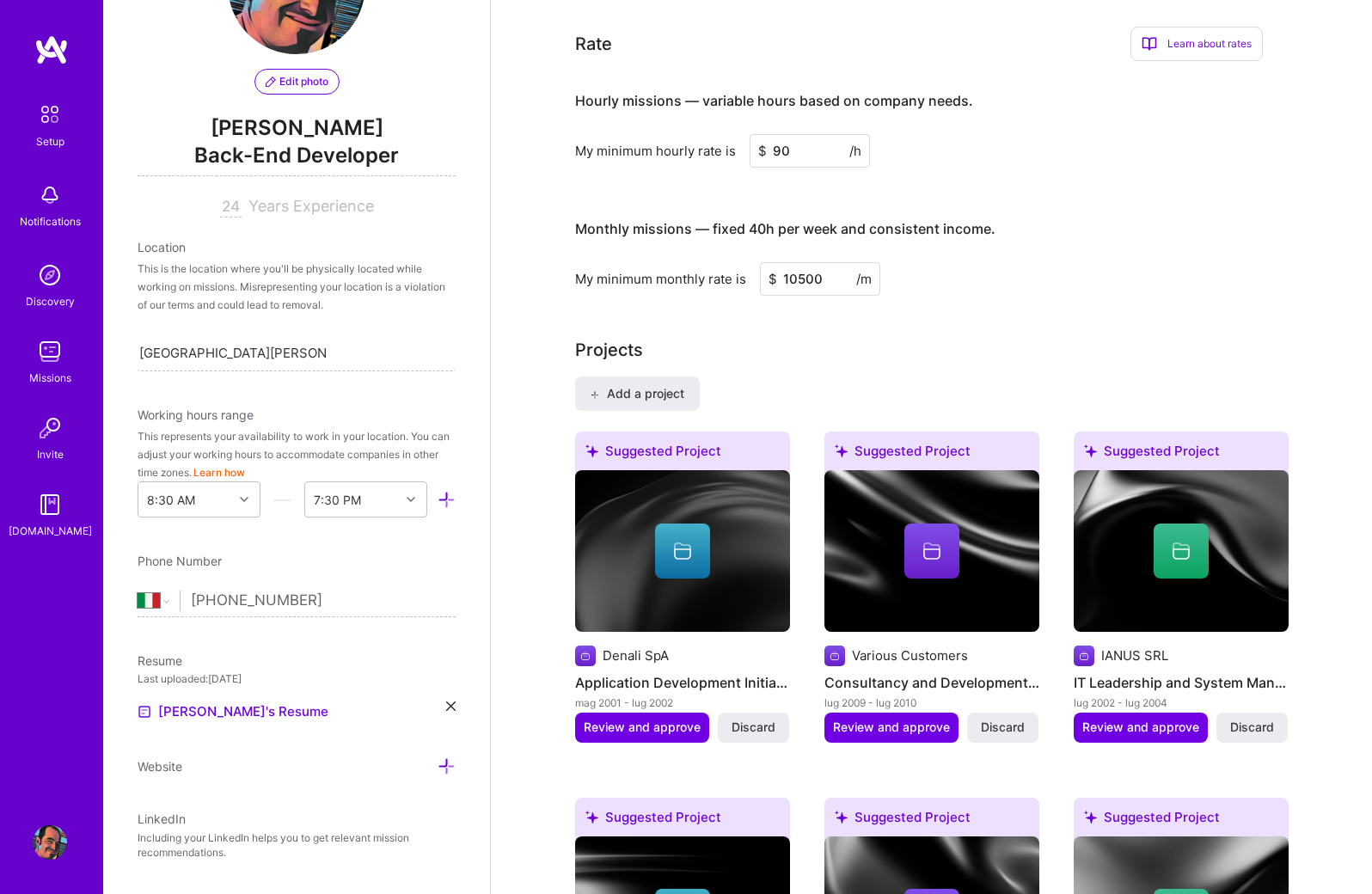
scroll to position [919, 0]
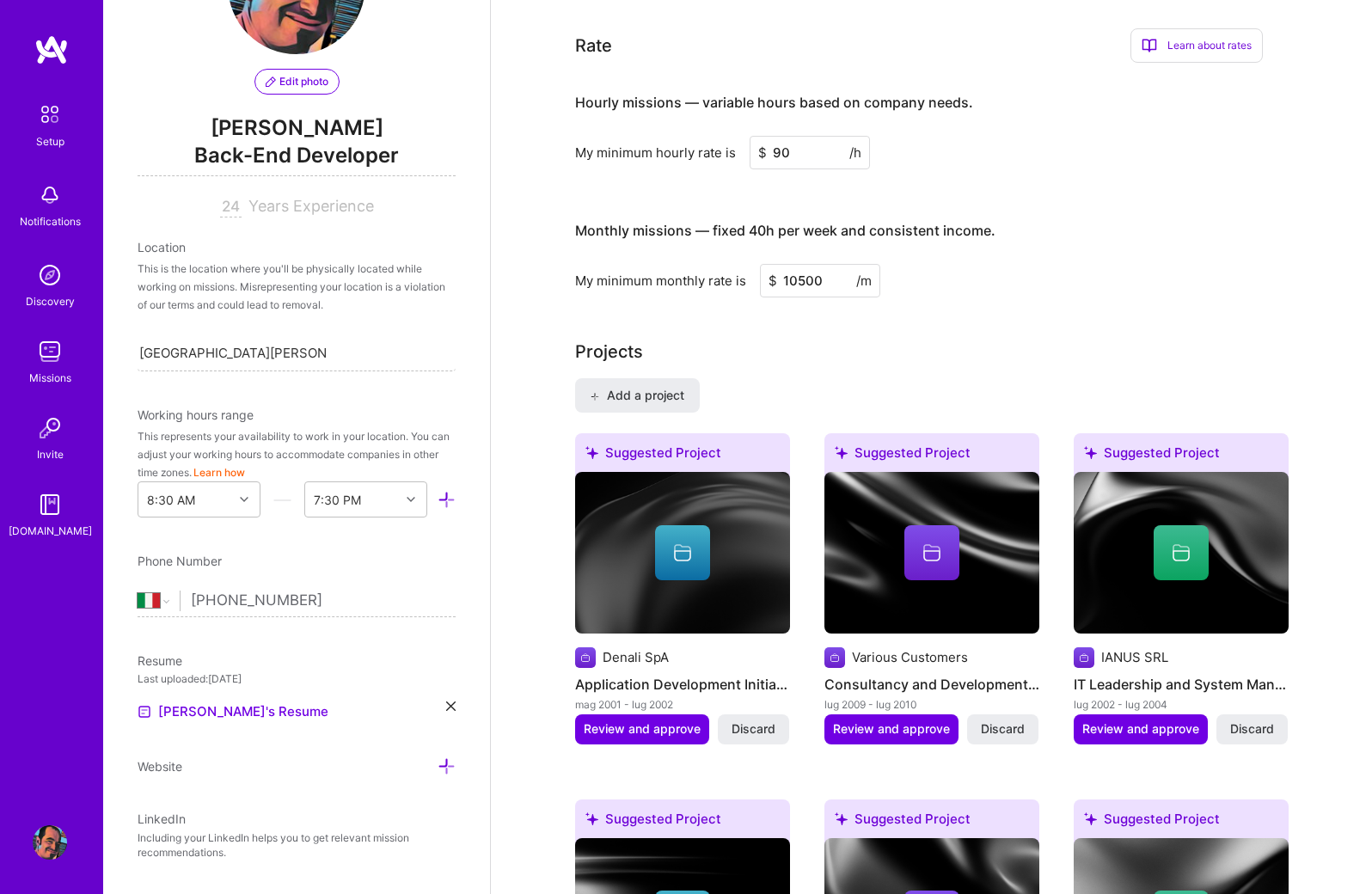
type input "10500"
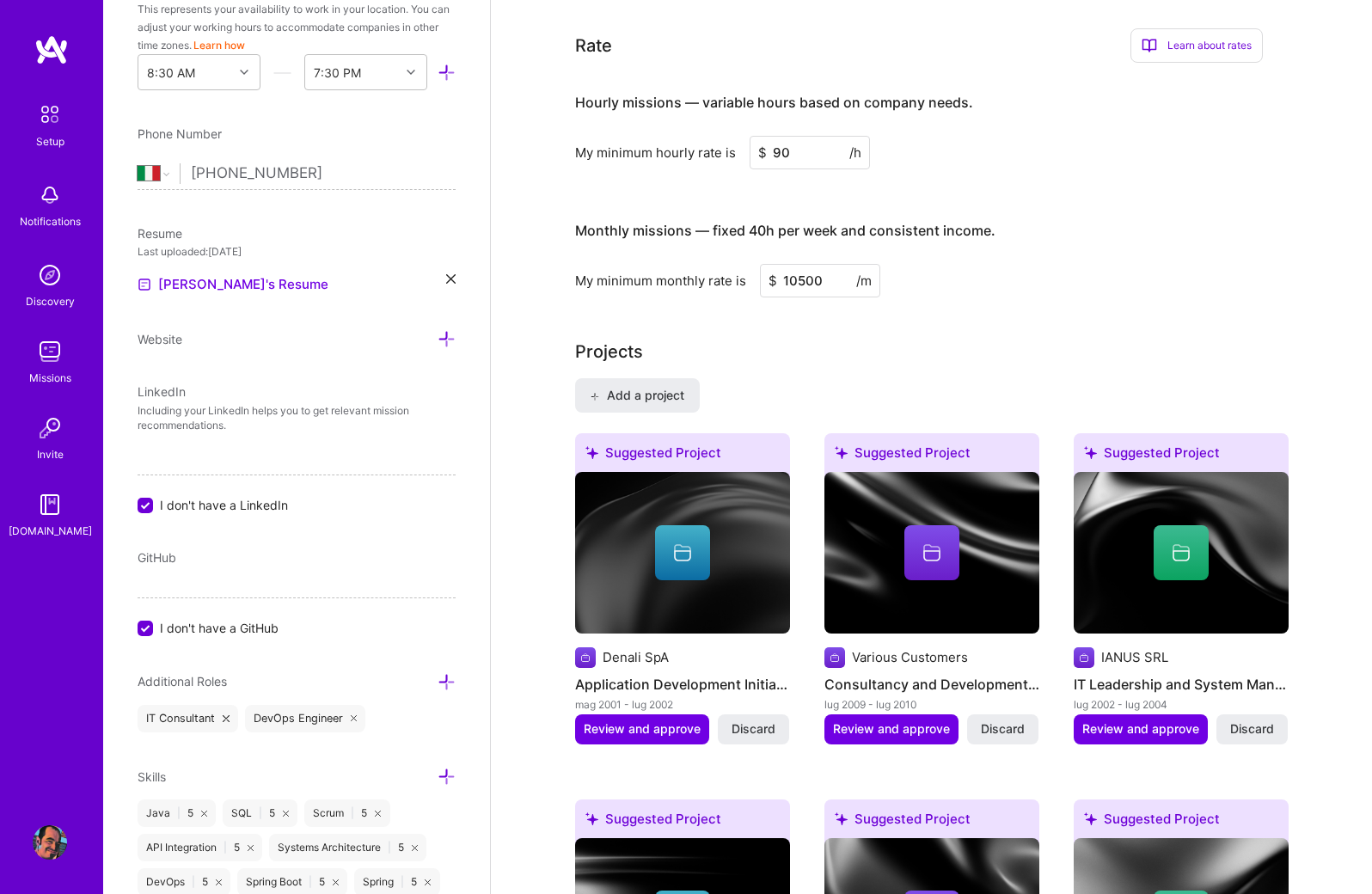
scroll to position [546, 0]
click at [142, 508] on input "I don't have a LinkedIn" at bounding box center [147, 505] width 15 height 15
checkbox input "false"
type input "[URL][DOMAIN_NAME]"
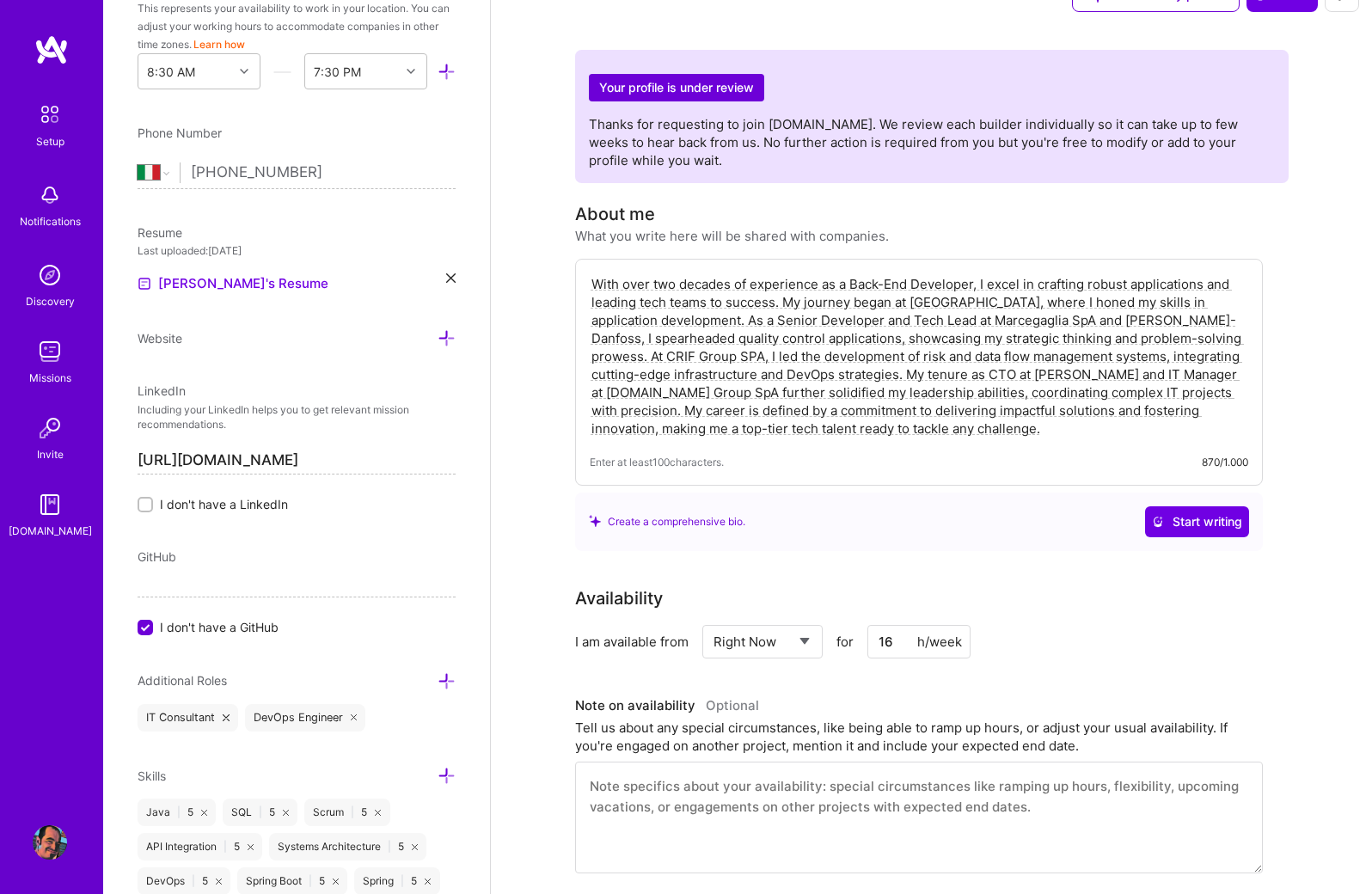
scroll to position [0, 0]
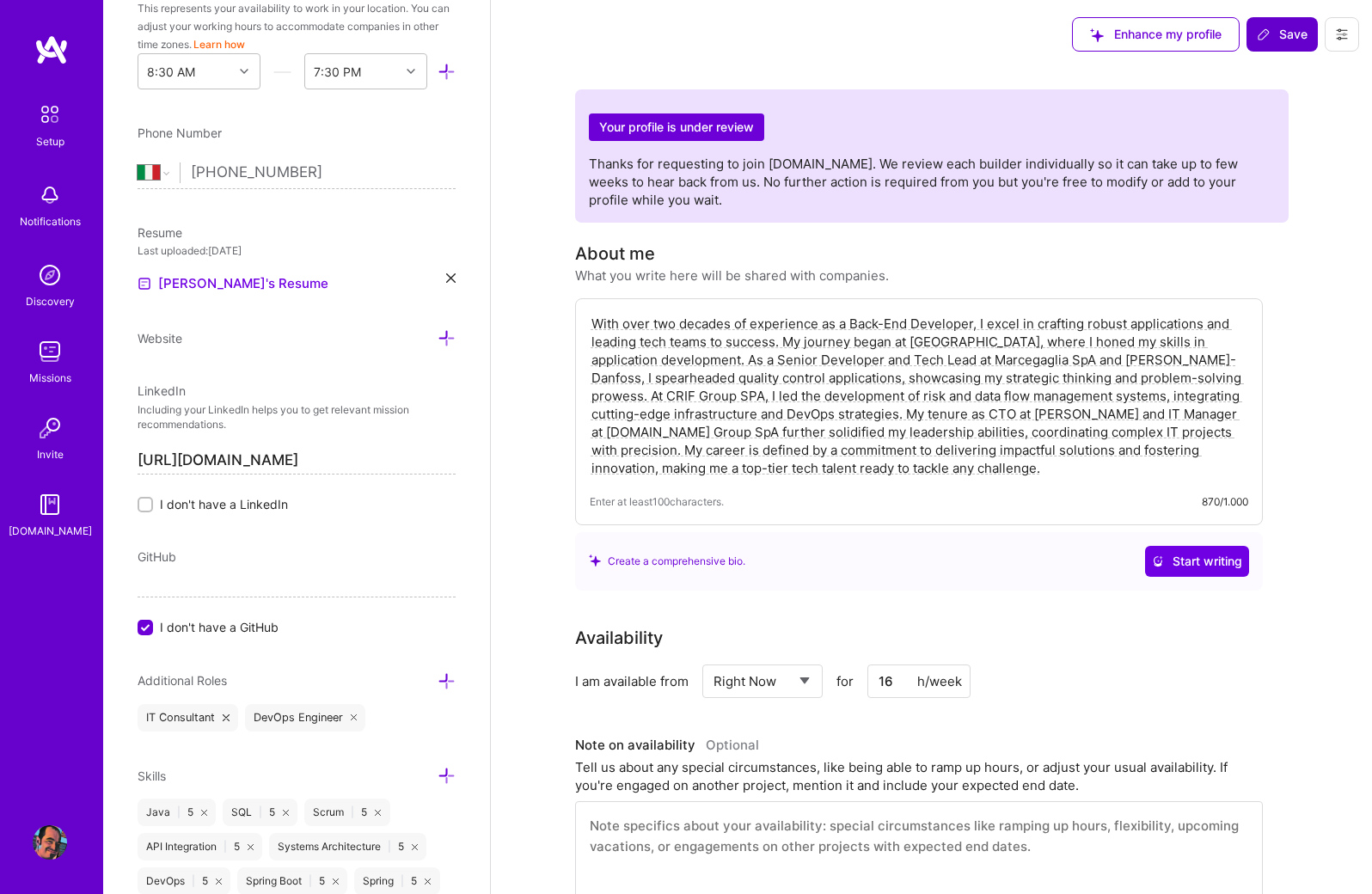
click at [1285, 39] on span "Save" at bounding box center [1283, 34] width 51 height 17
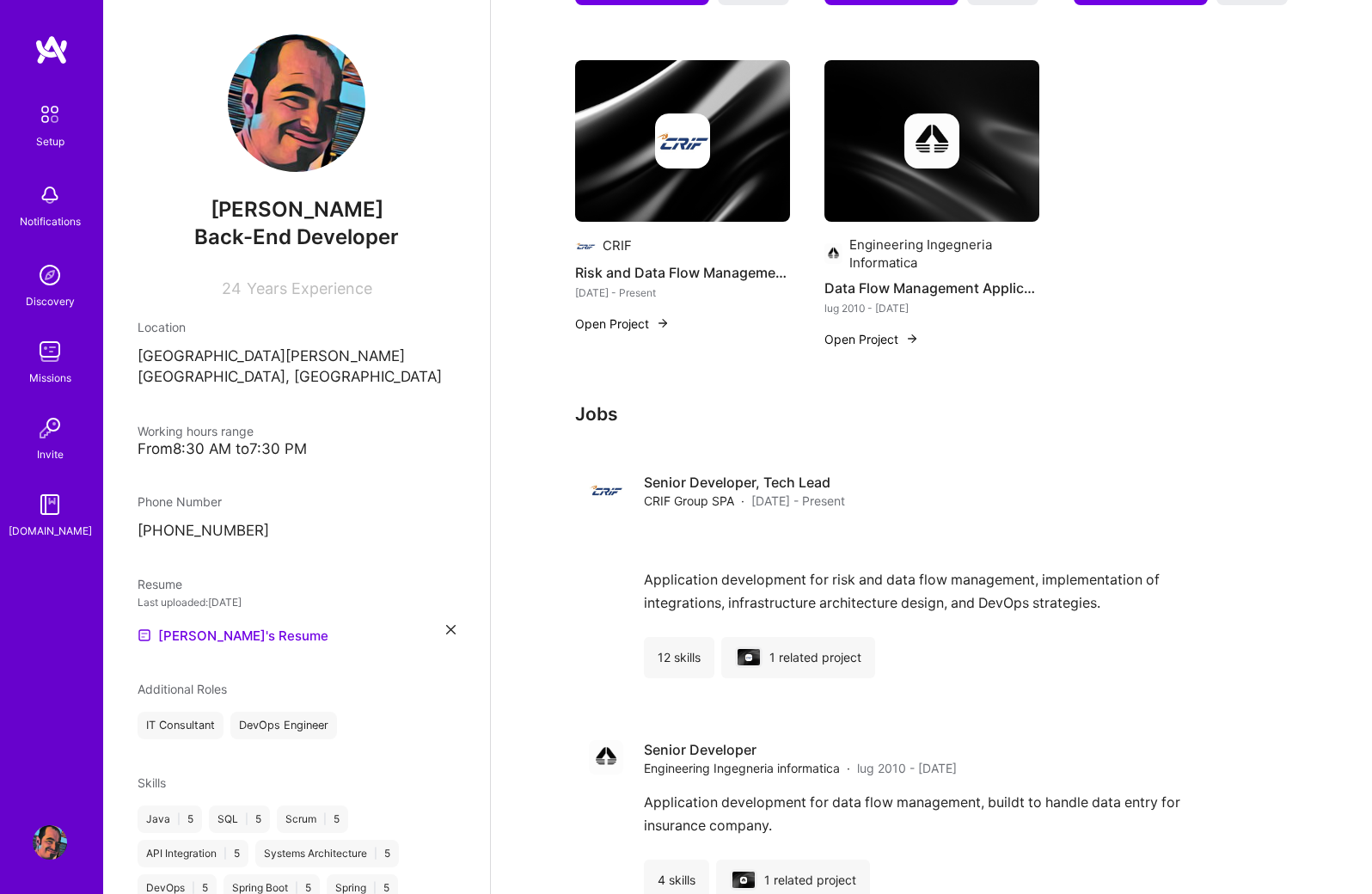
scroll to position [1633, 0]
